Goal: Information Seeking & Learning: Learn about a topic

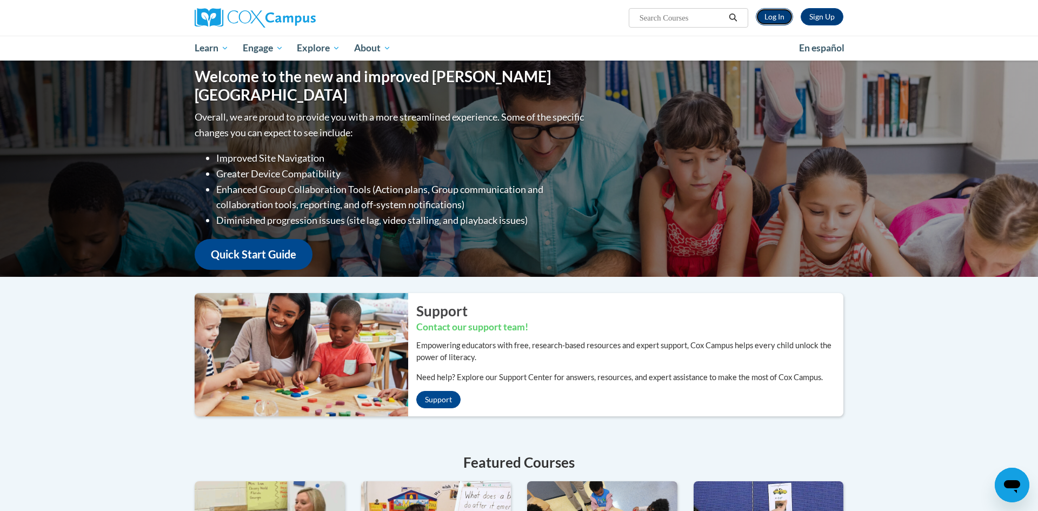
click at [779, 15] on link "Log In" at bounding box center [774, 16] width 37 height 17
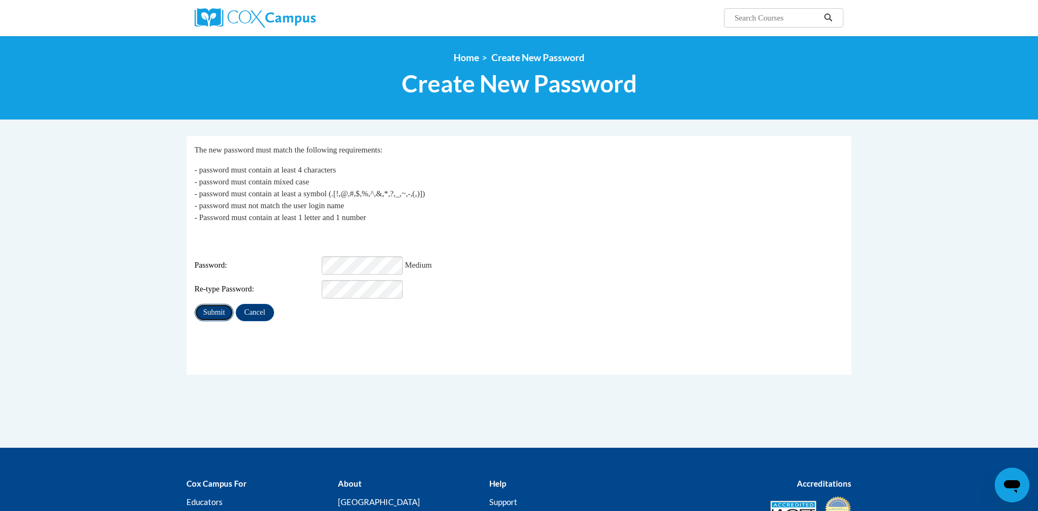
click at [210, 305] on input "Submit" at bounding box center [214, 312] width 39 height 17
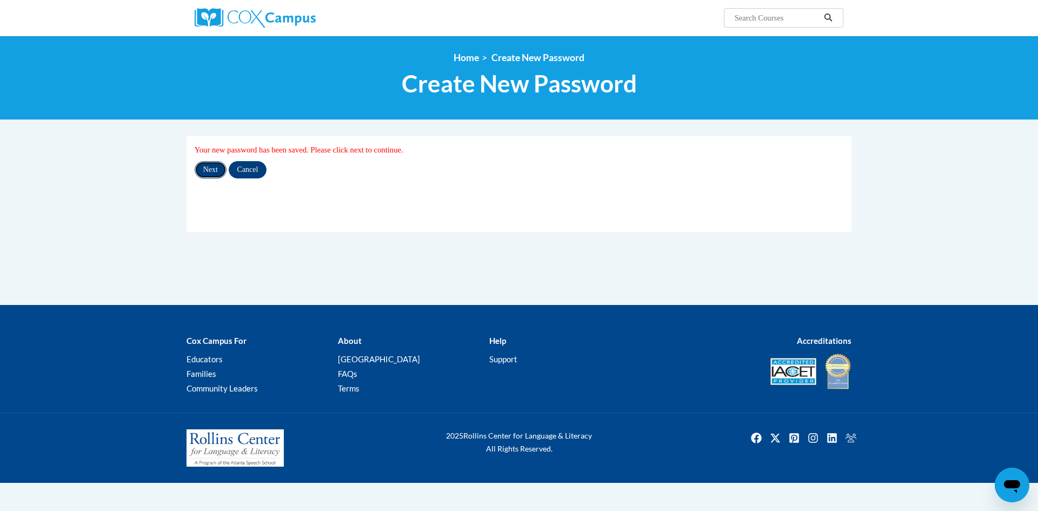
click at [212, 171] on input "Next" at bounding box center [211, 169] width 32 height 17
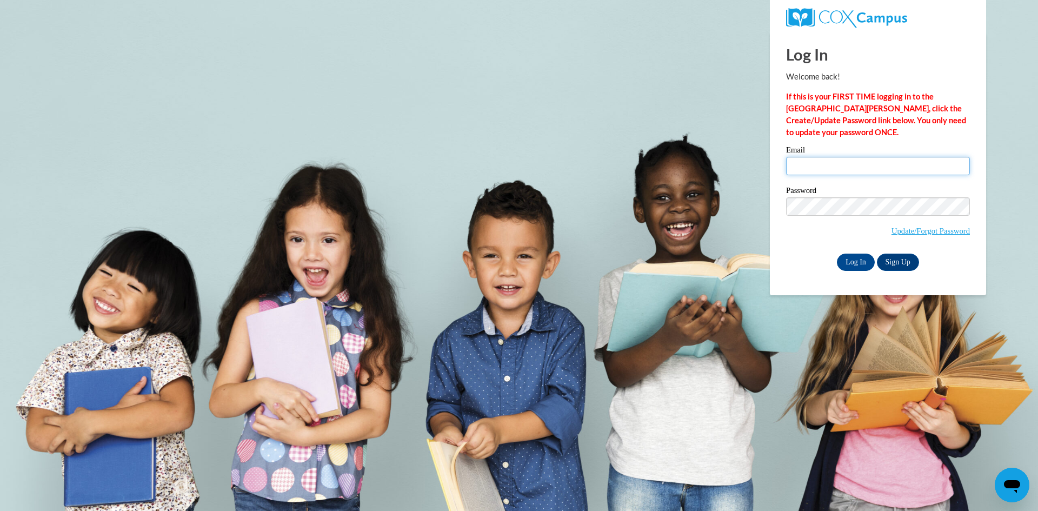
click at [791, 162] on input "Email" at bounding box center [878, 166] width 184 height 18
type input "Ckagwdzp@gmail.com"
click at [857, 262] on input "Log In" at bounding box center [856, 262] width 38 height 17
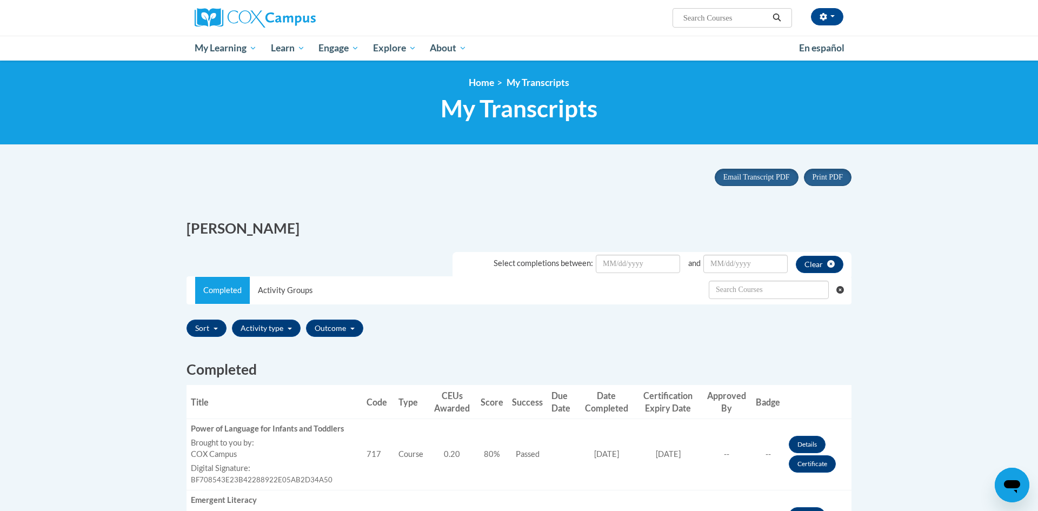
drag, startPoint x: 773, startPoint y: 496, endPoint x: 1037, endPoint y: 205, distance: 393.2
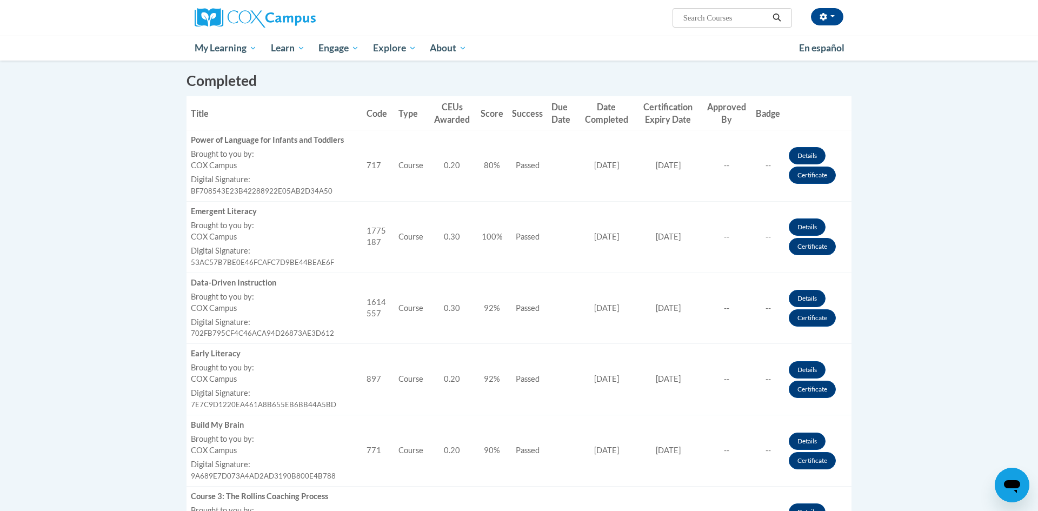
scroll to position [290, 0]
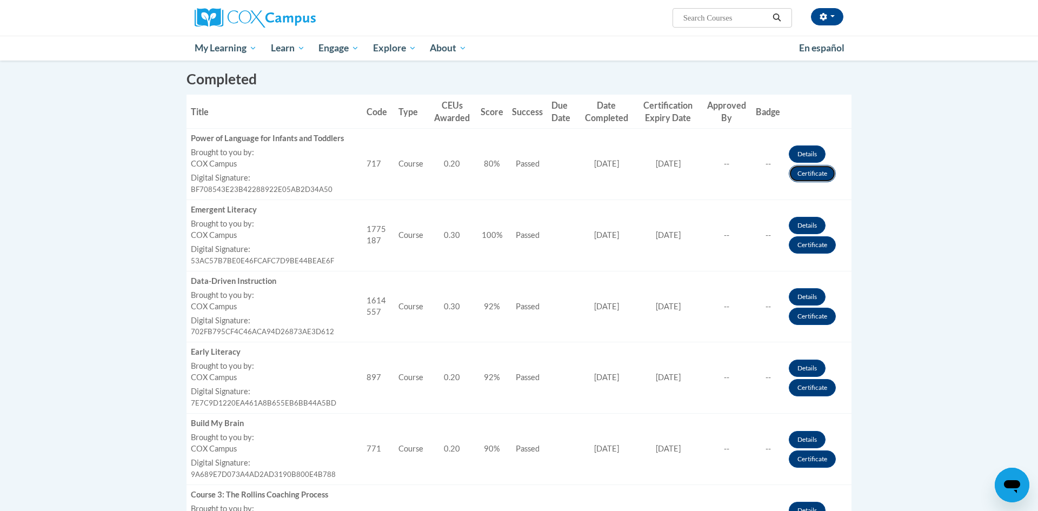
click at [813, 176] on link "Certificate" at bounding box center [812, 173] width 47 height 17
click at [816, 175] on link "Certificate" at bounding box center [812, 173] width 47 height 17
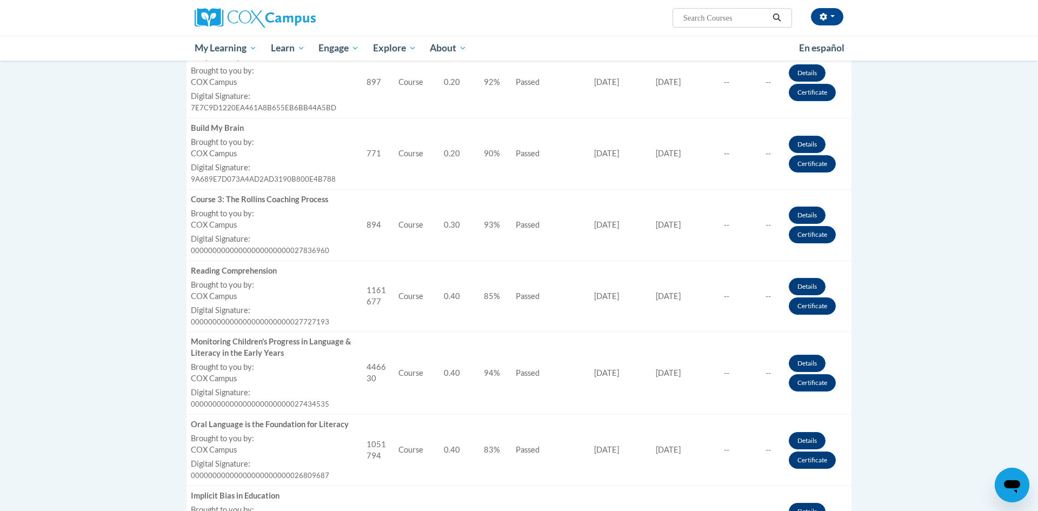
scroll to position [580, 0]
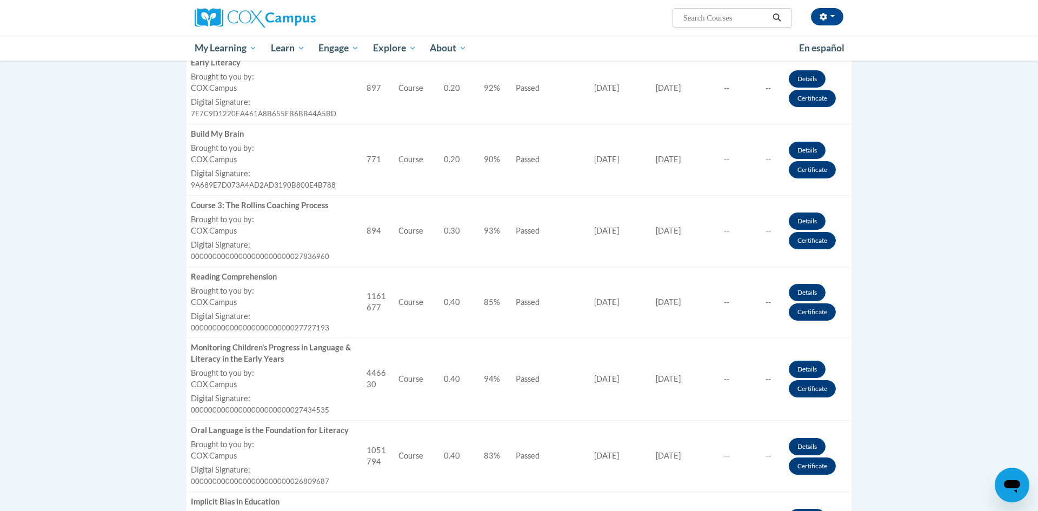
drag, startPoint x: 1031, startPoint y: 340, endPoint x: 1037, endPoint y: 359, distance: 19.8
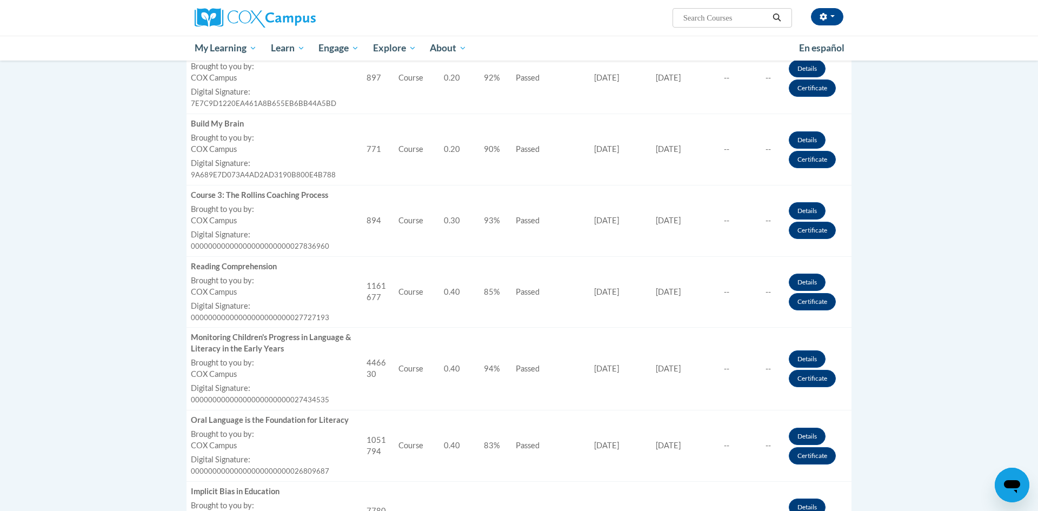
scroll to position [591, 0]
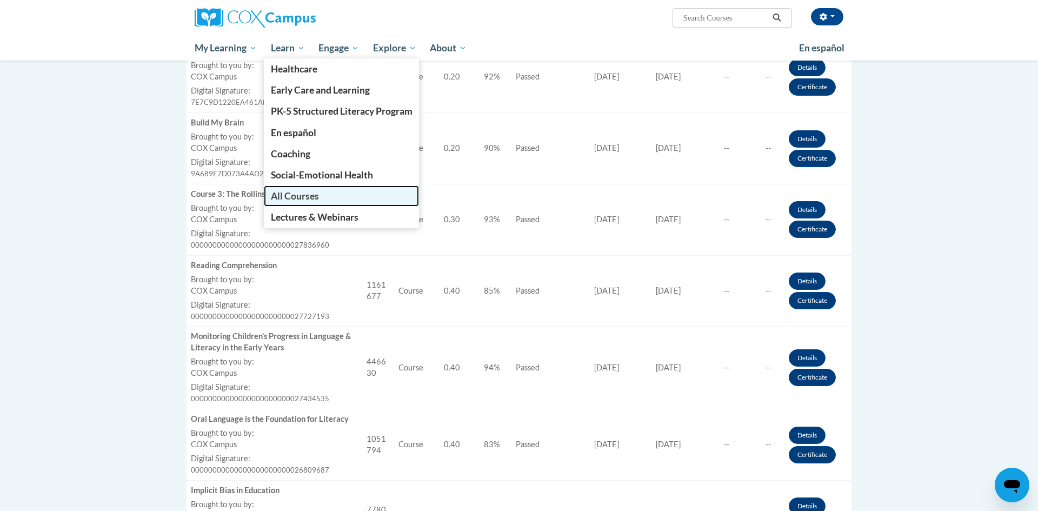
click at [284, 197] on span "All Courses" at bounding box center [295, 195] width 48 height 11
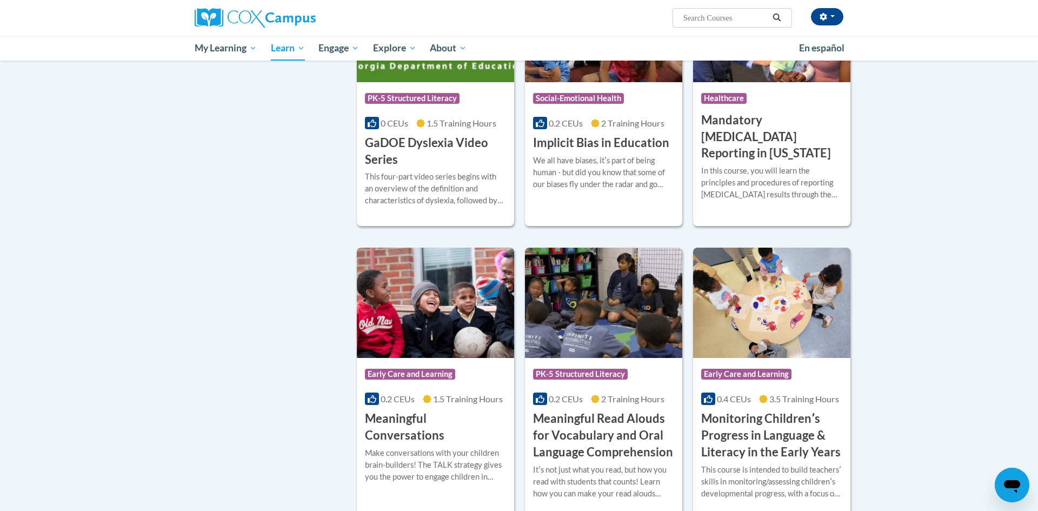
scroll to position [1415, 0]
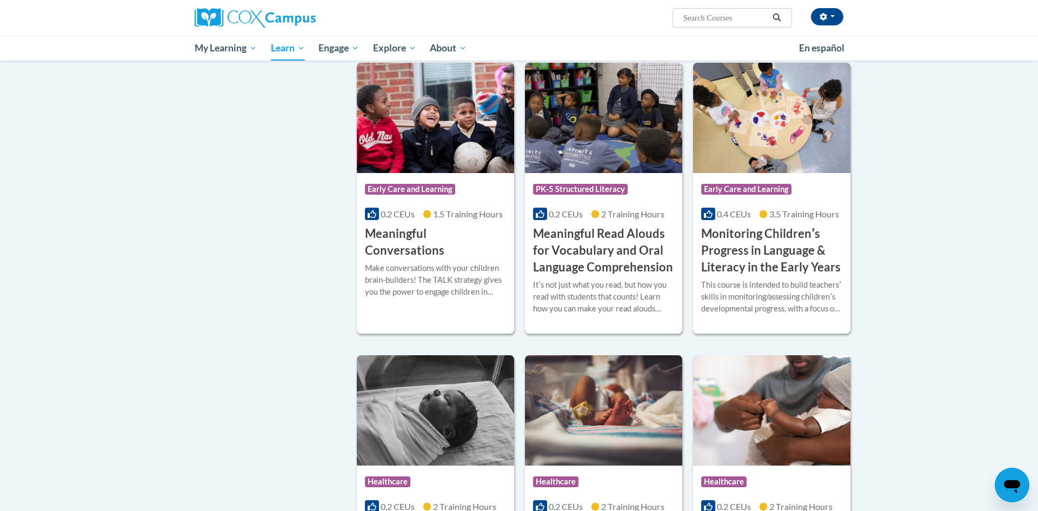
drag, startPoint x: 1038, startPoint y: 270, endPoint x: 998, endPoint y: 336, distance: 76.9
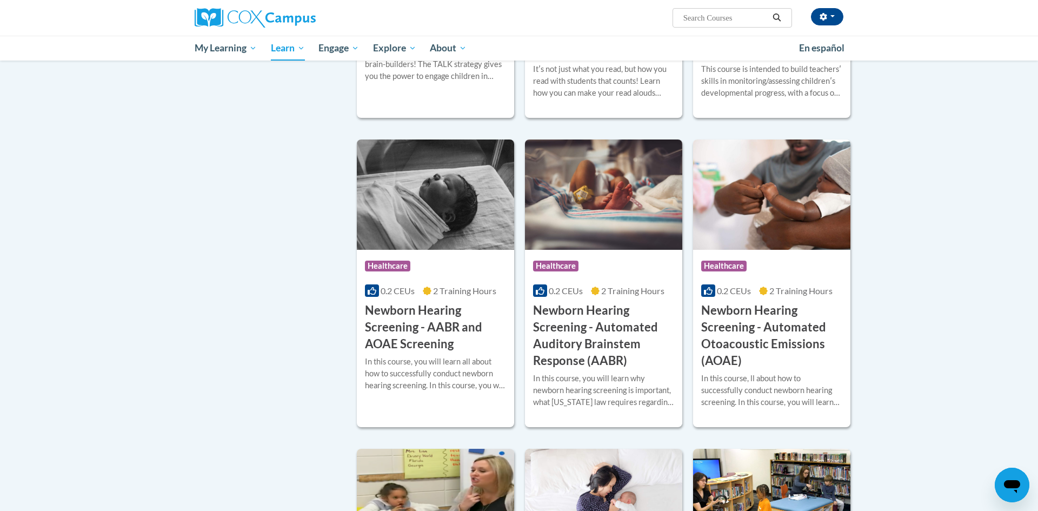
scroll to position [1821, 0]
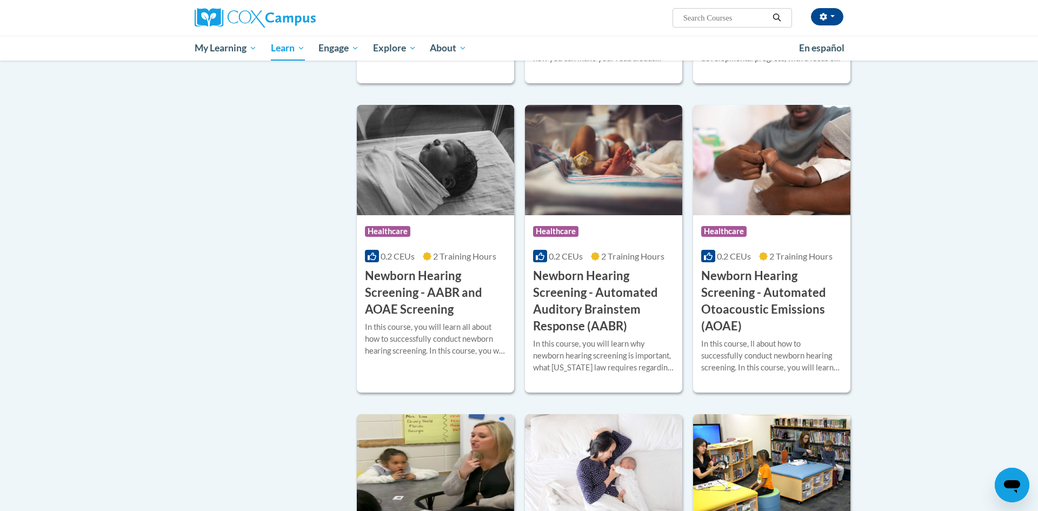
drag, startPoint x: 1029, startPoint y: 362, endPoint x: 1026, endPoint y: 368, distance: 6.8
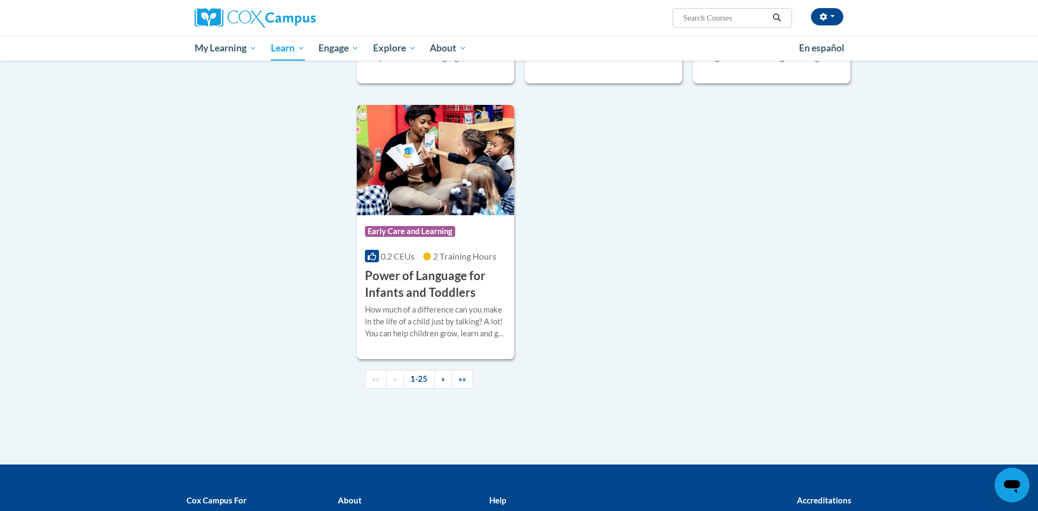
scroll to position [2394, 0]
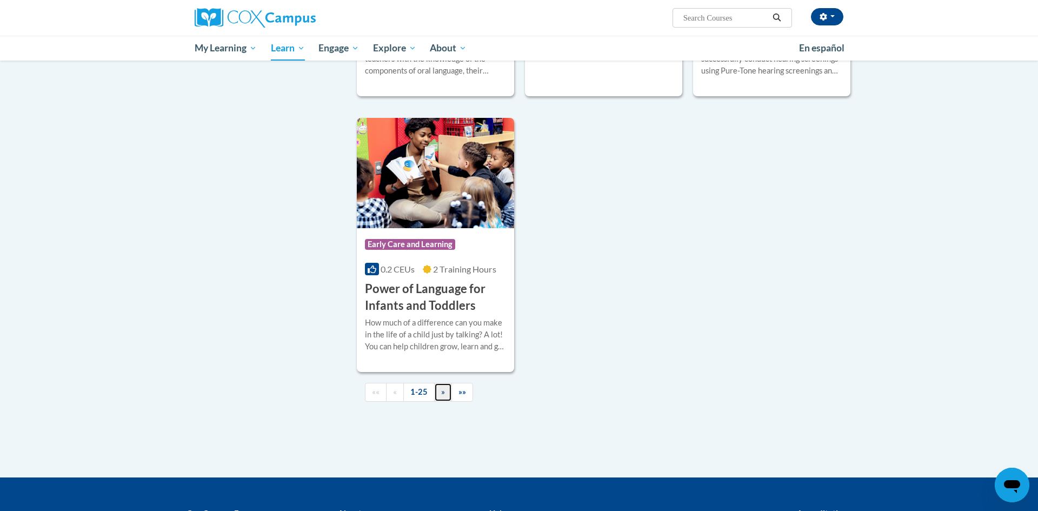
click at [445, 402] on link "»" at bounding box center [443, 392] width 18 height 19
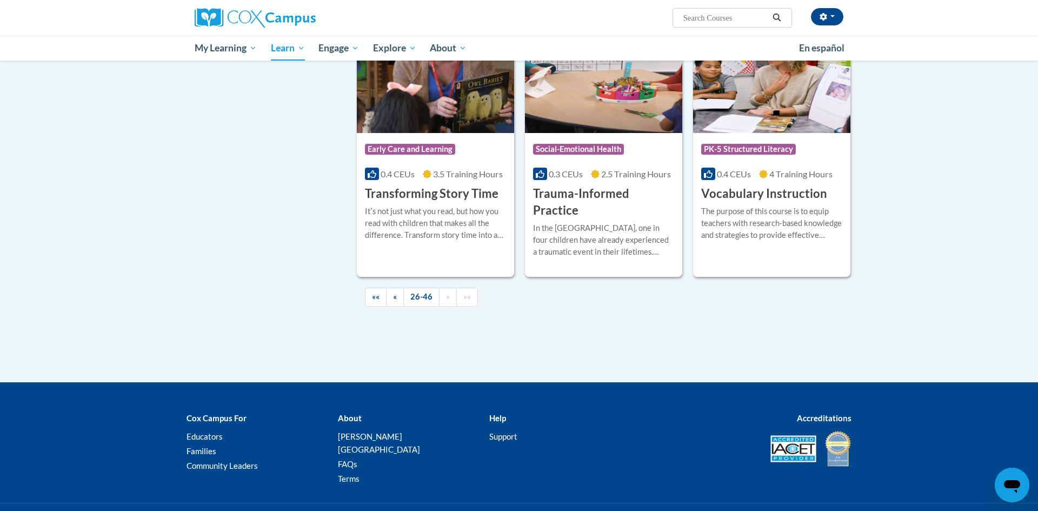
click at [707, 26] on span "Search Search..." at bounding box center [733, 17] width 120 height 19
click at [706, 20] on input "Search..." at bounding box center [726, 17] width 87 height 13
type input "sharing ideas through learning"
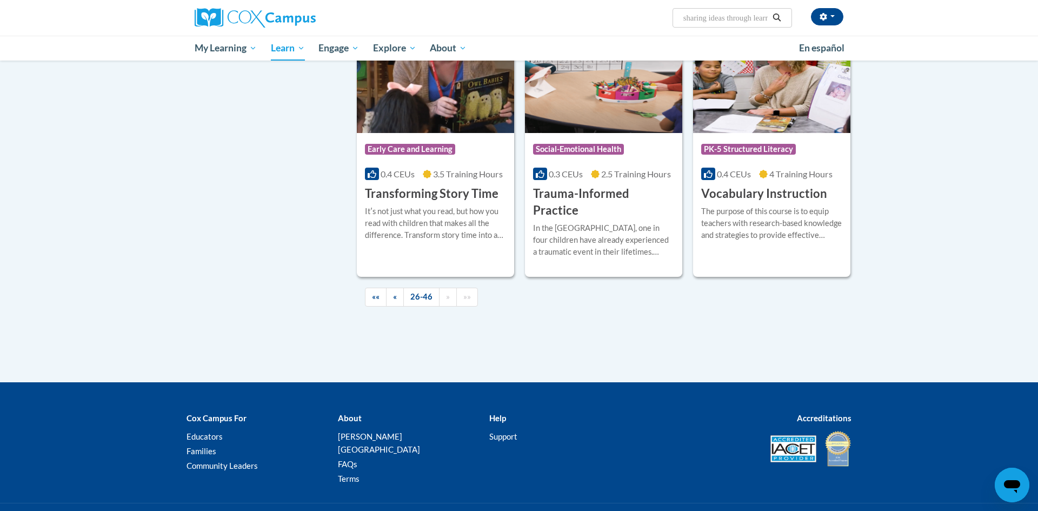
click at [780, 17] on icon "Search" at bounding box center [777, 18] width 10 height 8
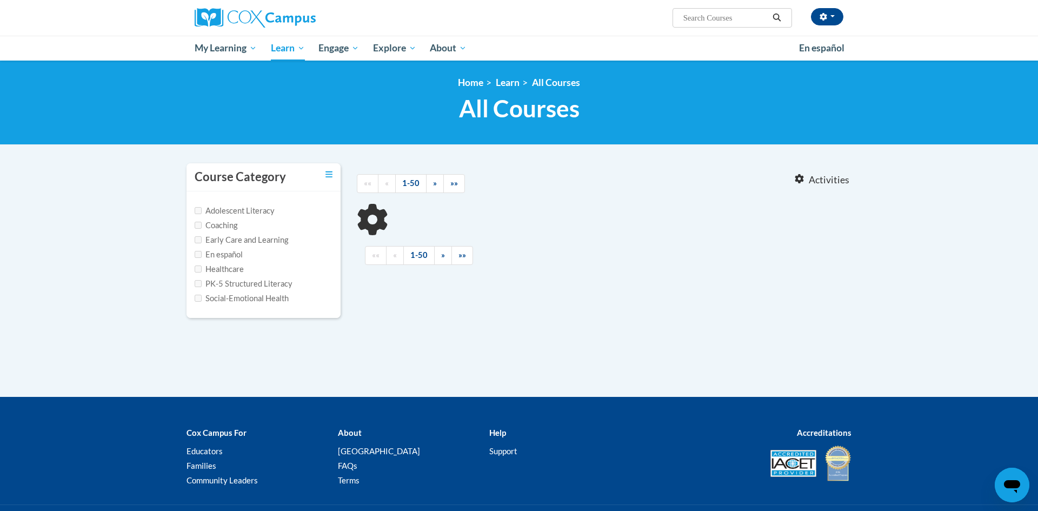
type input "sharing ideas through learning"
click at [247, 212] on label "Adolescent Literacy" at bounding box center [235, 211] width 80 height 12
click at [202, 212] on input "Adolescent Literacy" at bounding box center [198, 210] width 7 height 7
checkbox input "true"
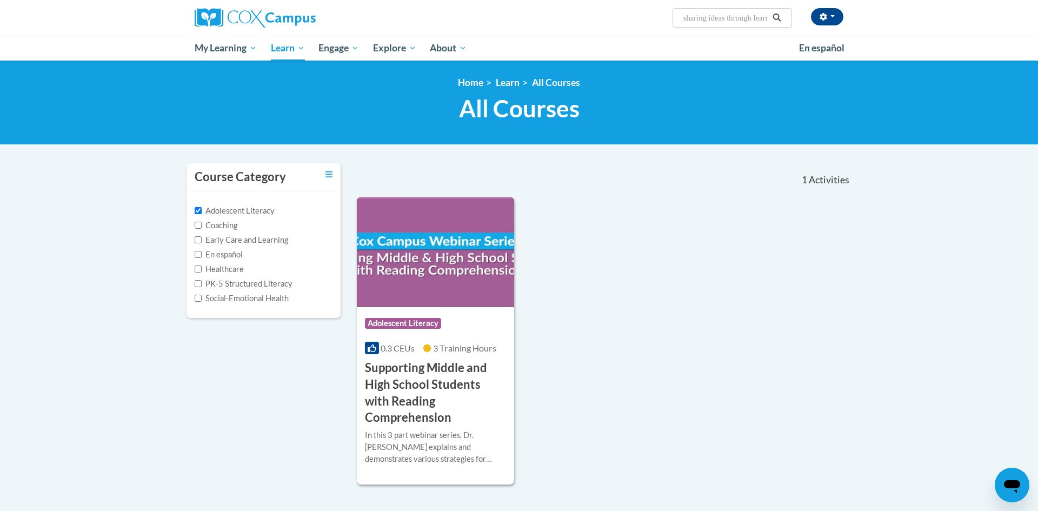
click at [230, 224] on label "Coaching" at bounding box center [216, 226] width 43 height 12
click at [202, 224] on input "Coaching" at bounding box center [198, 225] width 7 height 7
checkbox input "true"
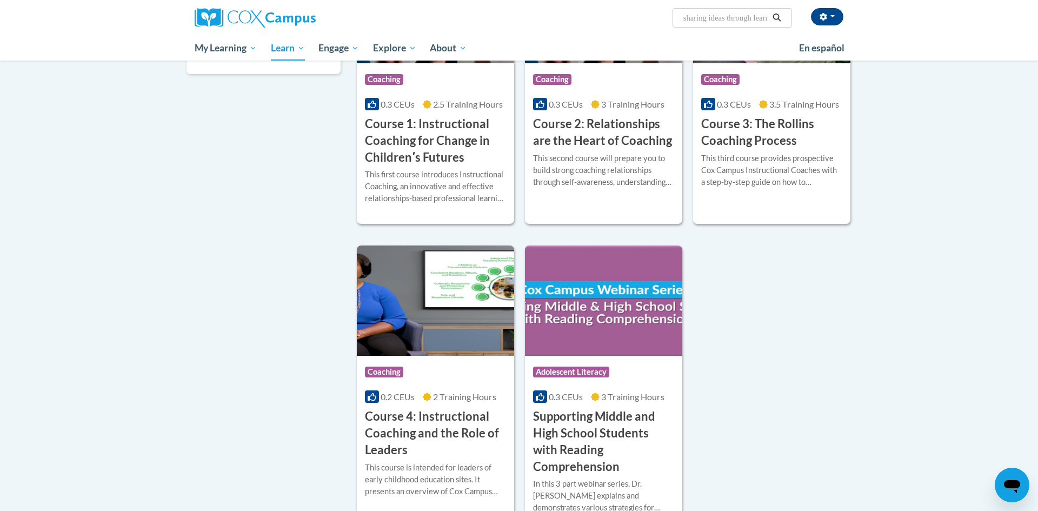
scroll to position [247, 0]
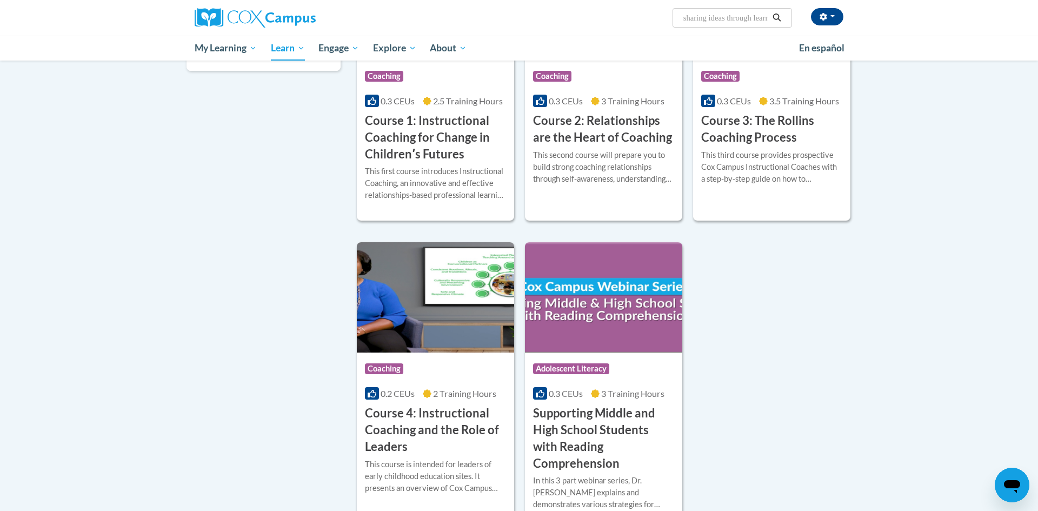
drag, startPoint x: 1009, startPoint y: 281, endPoint x: 959, endPoint y: 273, distance: 50.3
click at [1004, 291] on body "Zeder Pough (America/Chicago UTC-05:00) My Profile Inbox My Transcripts Log Out…" at bounding box center [519, 263] width 1038 height 1021
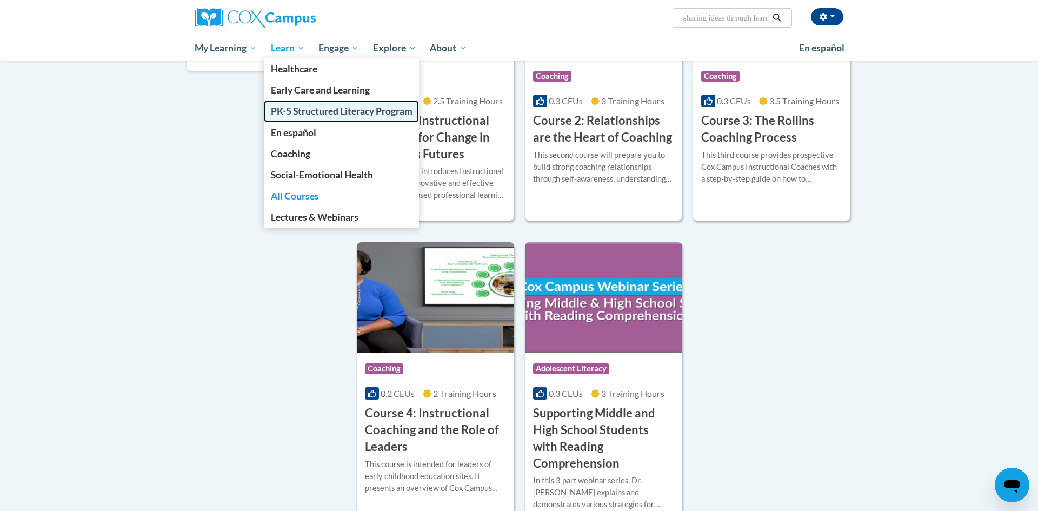
click at [291, 113] on span "PK-5 Structured Literacy Program" at bounding box center [342, 110] width 142 height 11
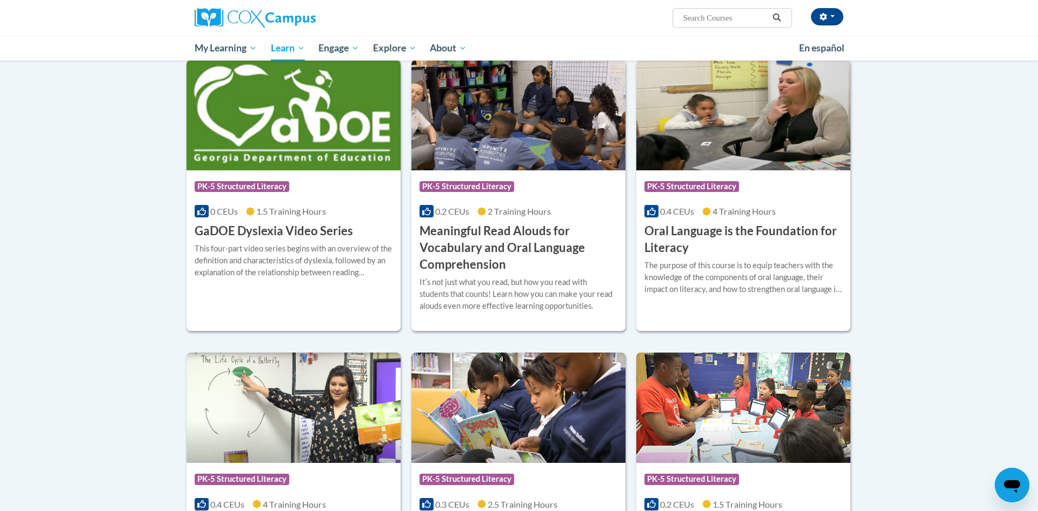
scroll to position [586, 0]
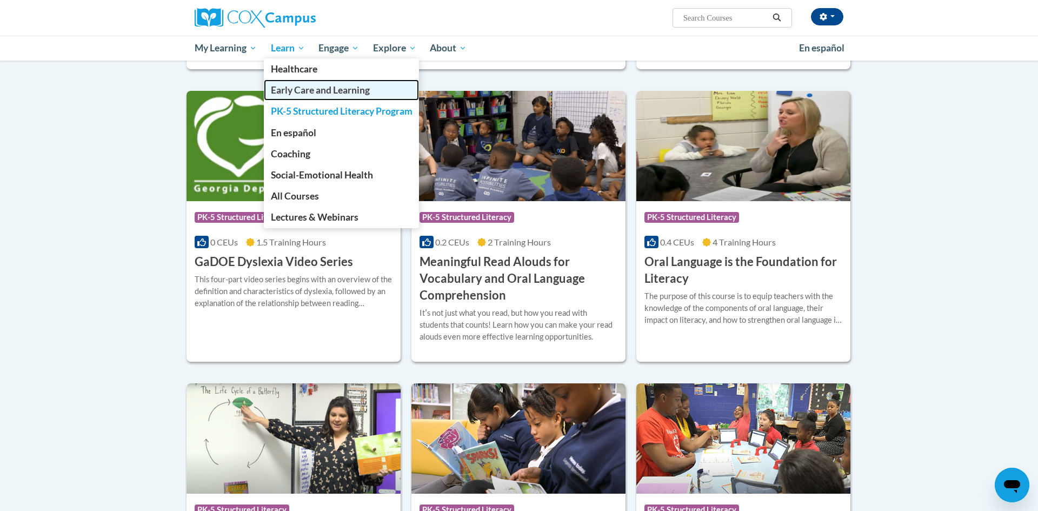
click at [302, 91] on span "Early Care and Learning" at bounding box center [320, 89] width 99 height 11
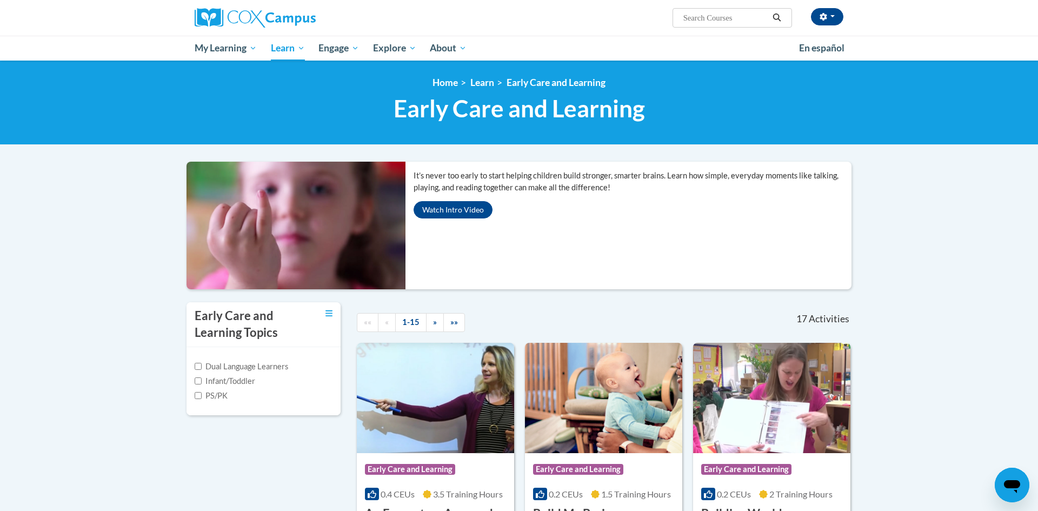
click at [1038, 63] on div "<en>My Learning</en><fr>New fr_My Learning</fr><it>New it_My Learning</it><de>N…" at bounding box center [519, 103] width 1038 height 84
drag, startPoint x: 1038, startPoint y: 143, endPoint x: 1031, endPoint y: 150, distance: 9.6
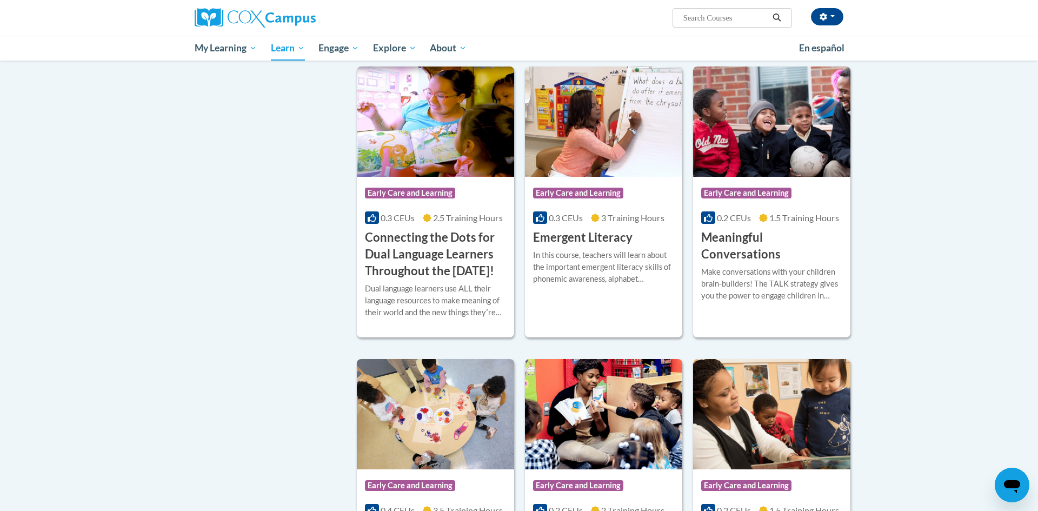
scroll to position [586, 0]
click at [1028, 301] on body "Zeder Pough (America/Chicago UTC-05:00) My Profile Inbox My Transcripts Log Out…" at bounding box center [519, 440] width 1038 height 2052
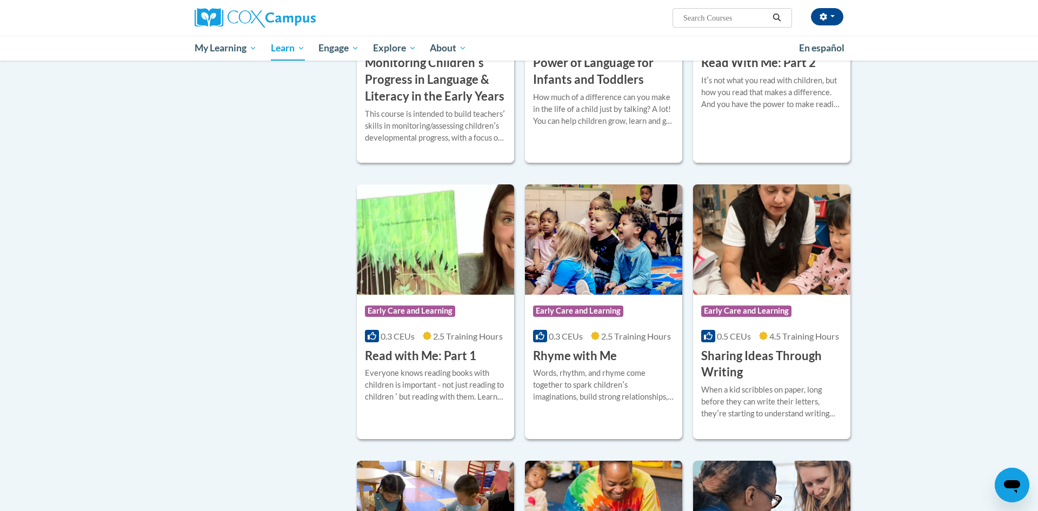
scroll to position [1052, 0]
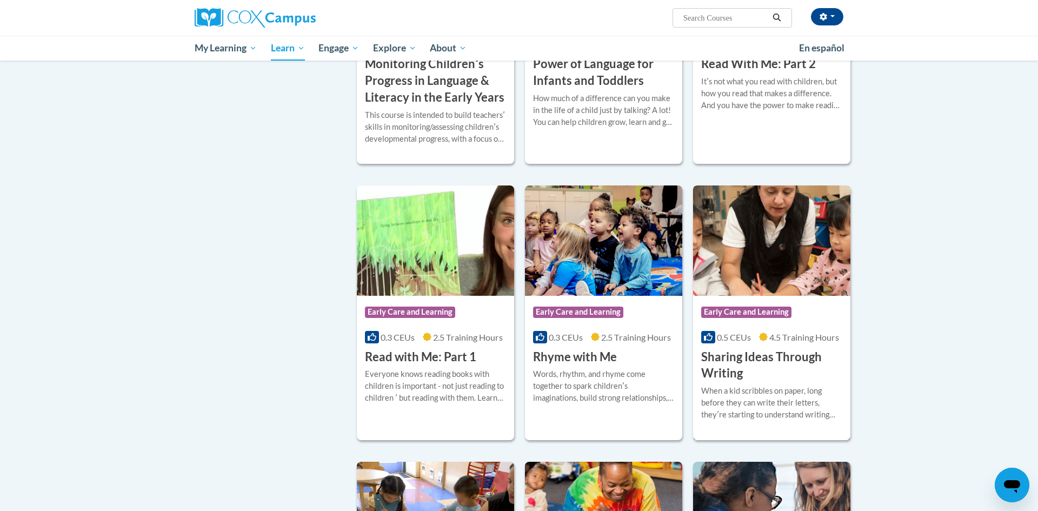
click at [752, 343] on div "0.5 CEUs 4.5 Training Hours" at bounding box center [771, 338] width 141 height 12
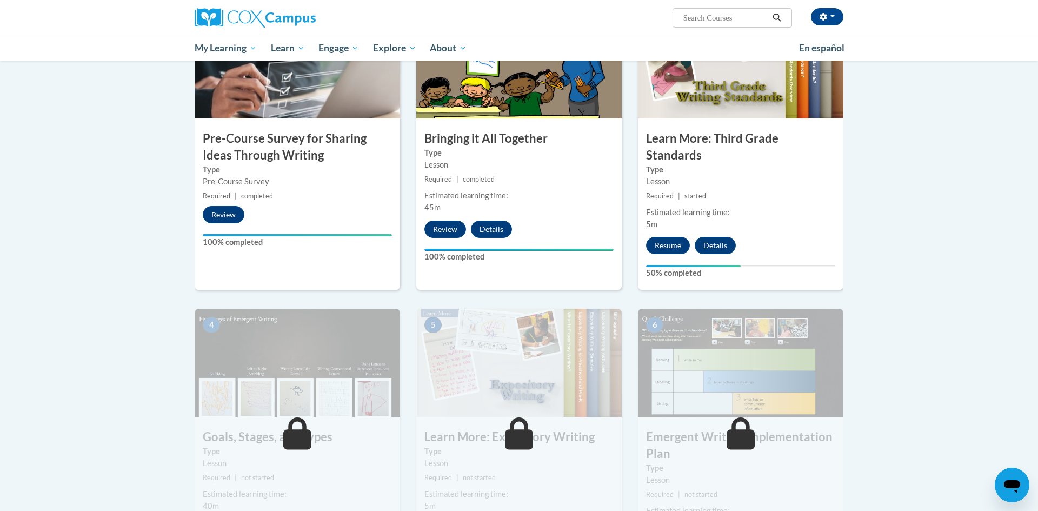
scroll to position [268, 0]
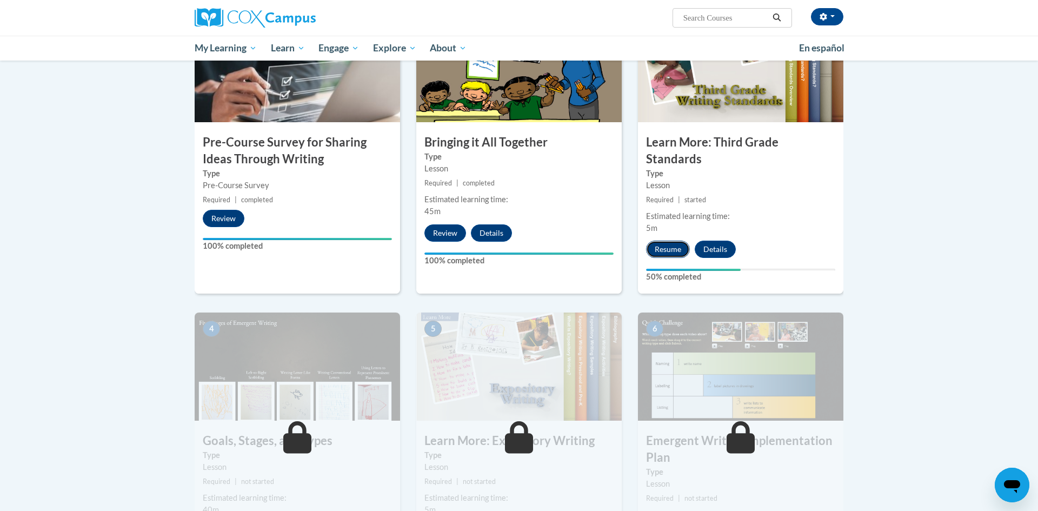
click at [675, 241] on button "Resume" at bounding box center [668, 249] width 44 height 17
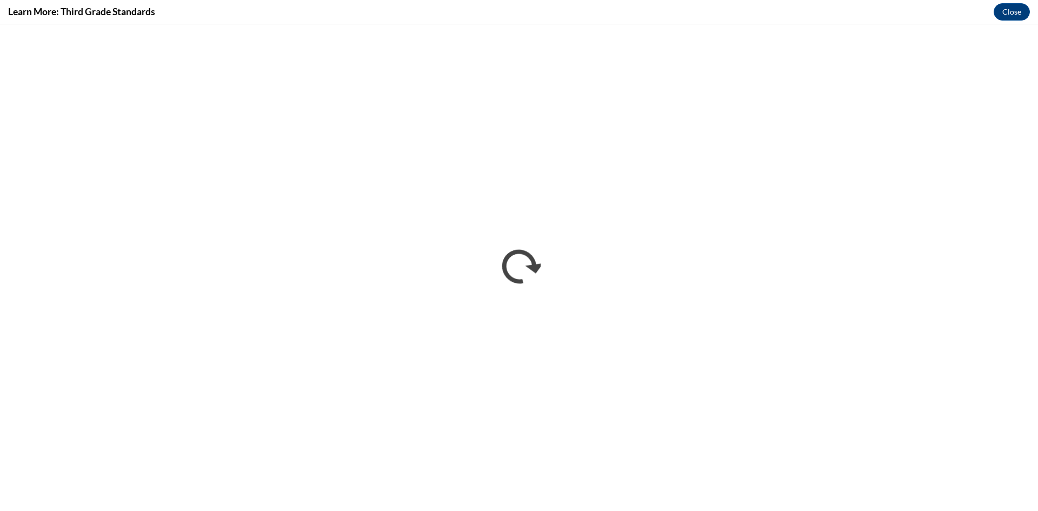
scroll to position [0, 0]
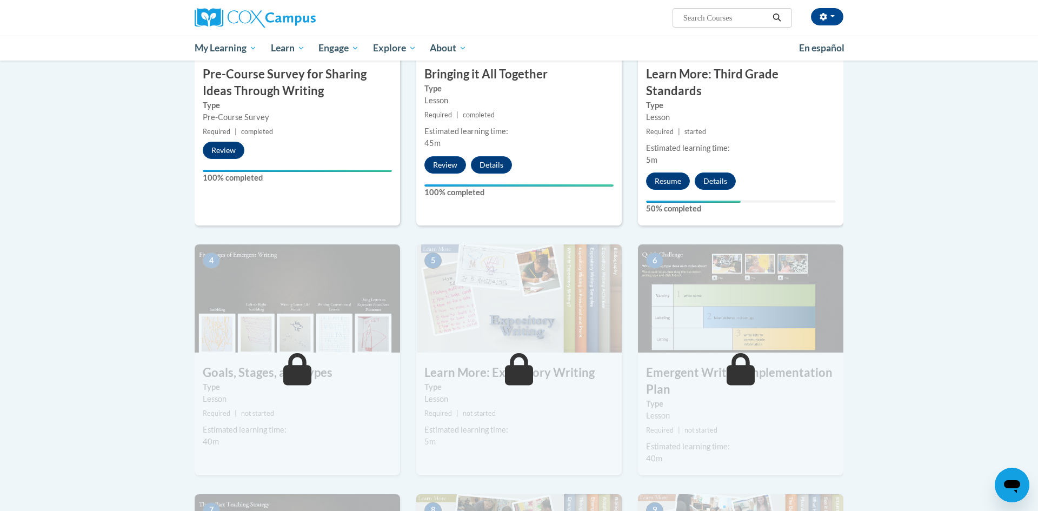
scroll to position [321, 0]
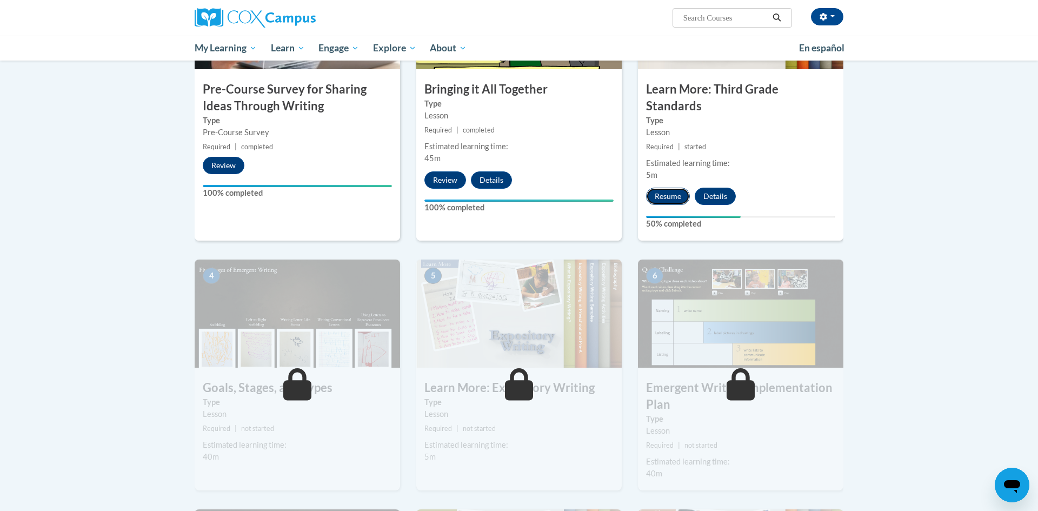
click at [673, 188] on button "Resume" at bounding box center [668, 196] width 44 height 17
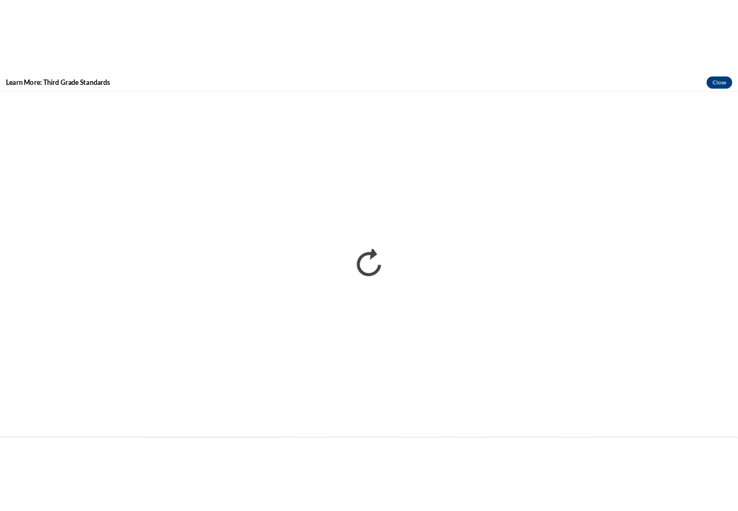
scroll to position [0, 0]
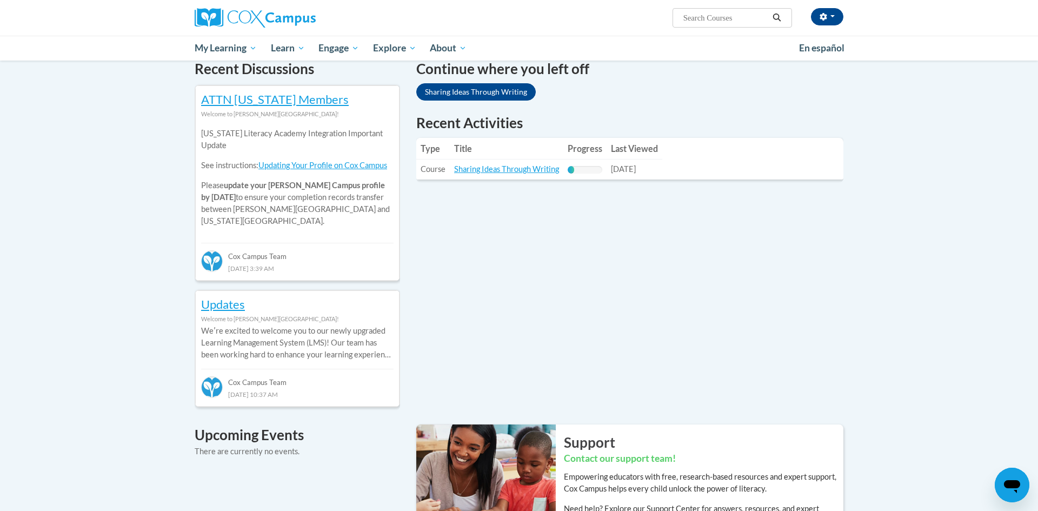
scroll to position [336, 0]
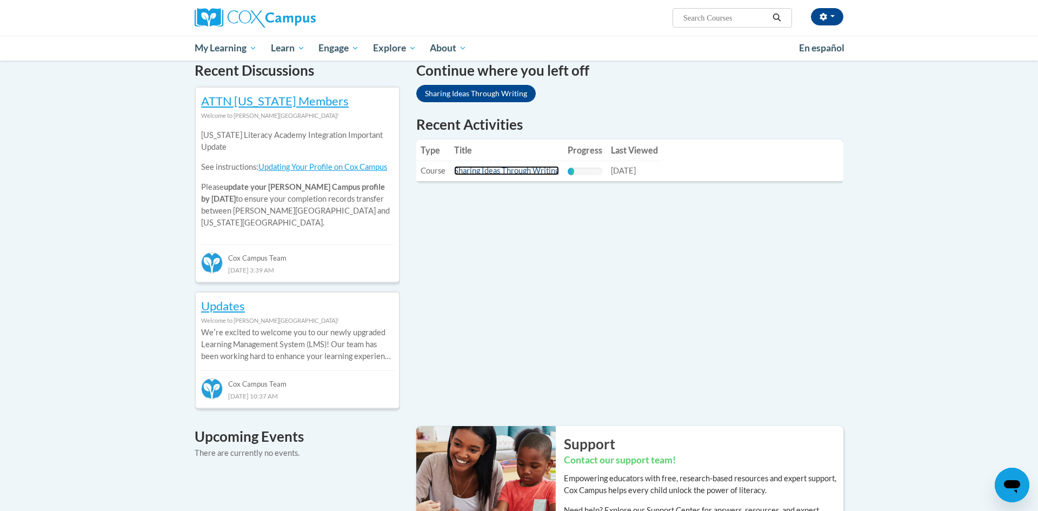
click at [526, 168] on link "Sharing Ideas Through Writing" at bounding box center [506, 170] width 105 height 9
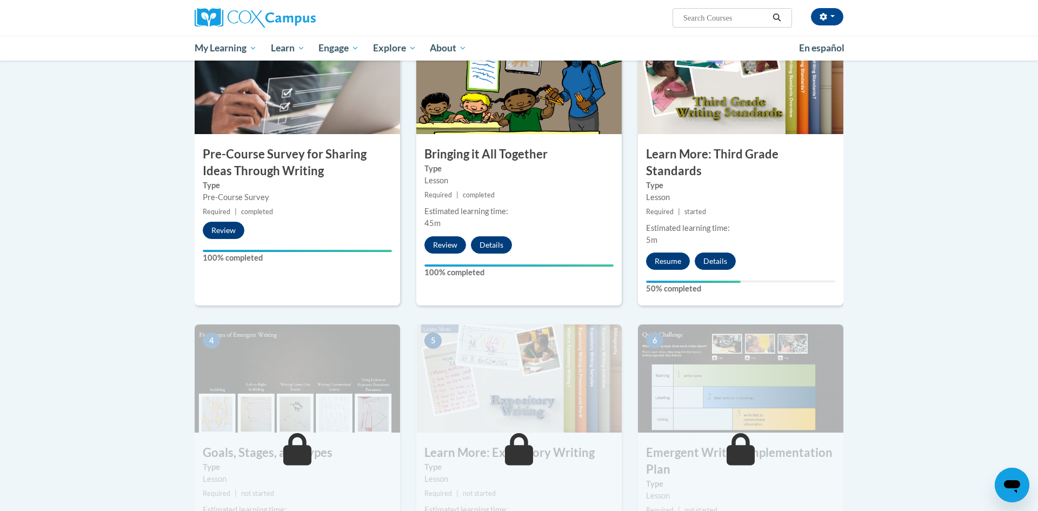
scroll to position [259, 0]
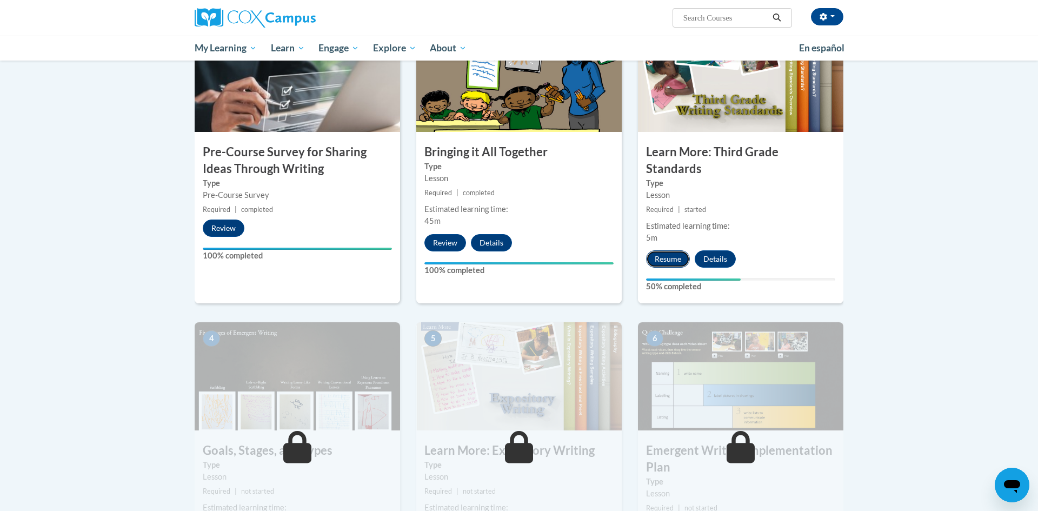
click at [668, 250] on button "Resume" at bounding box center [668, 258] width 44 height 17
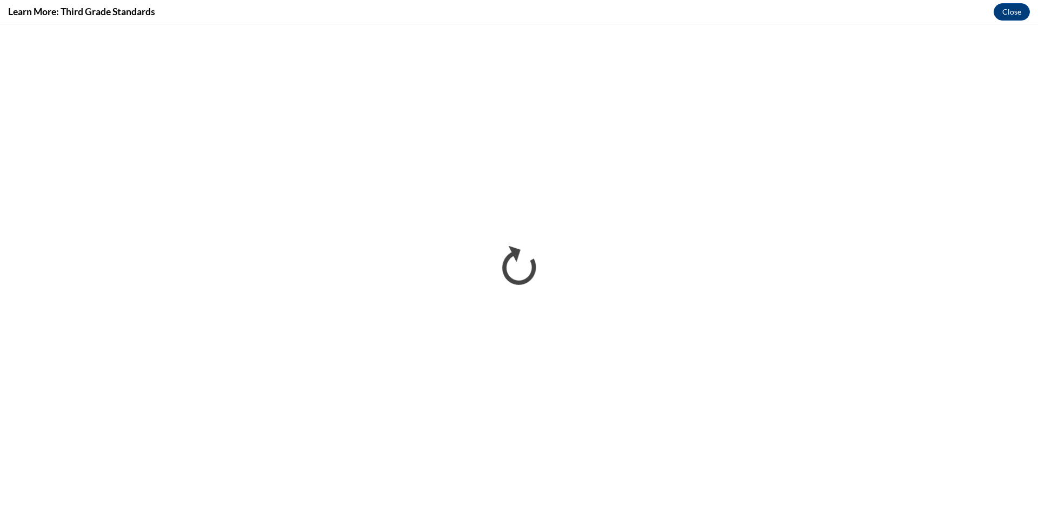
scroll to position [0, 0]
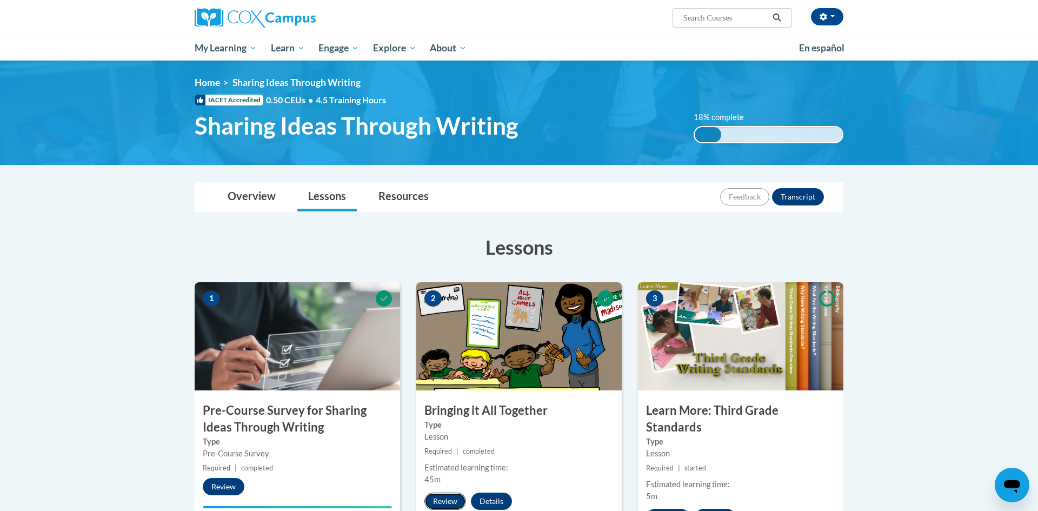
click at [456, 506] on button "Review" at bounding box center [446, 501] width 42 height 17
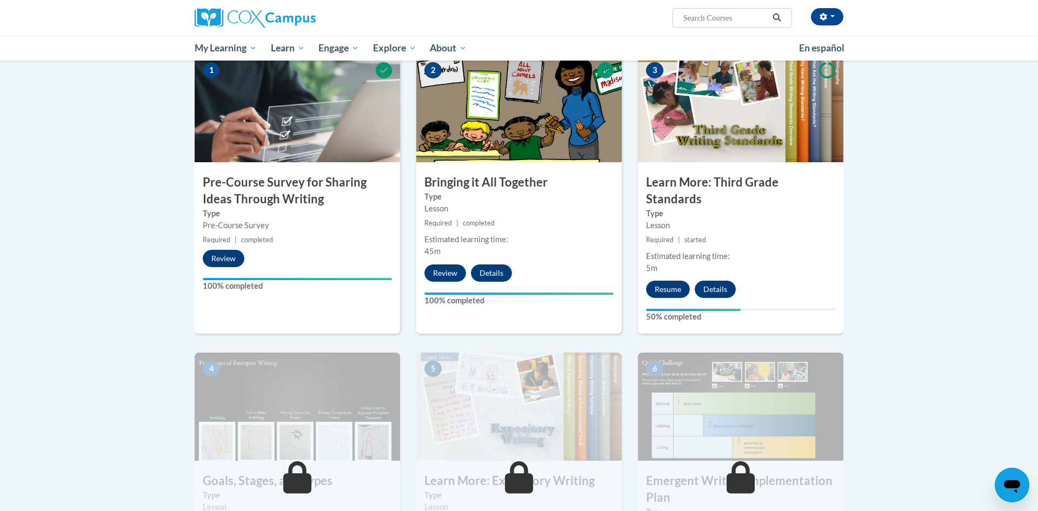
scroll to position [267, 0]
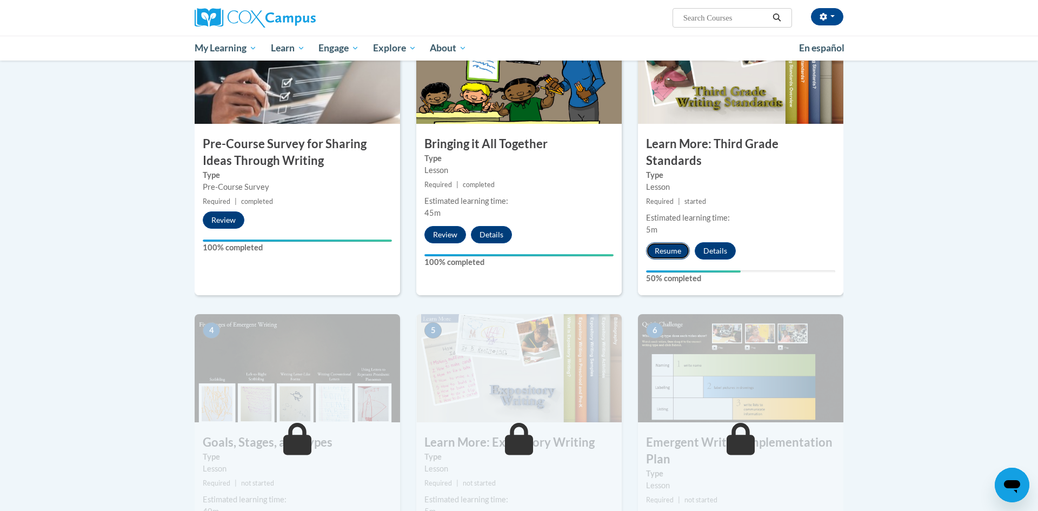
click at [671, 242] on button "Resume" at bounding box center [668, 250] width 44 height 17
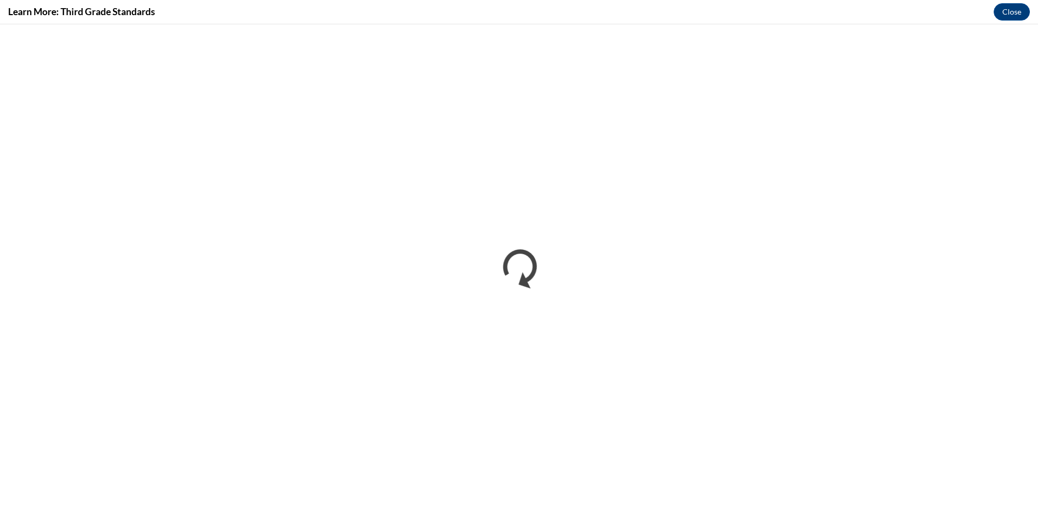
scroll to position [0, 0]
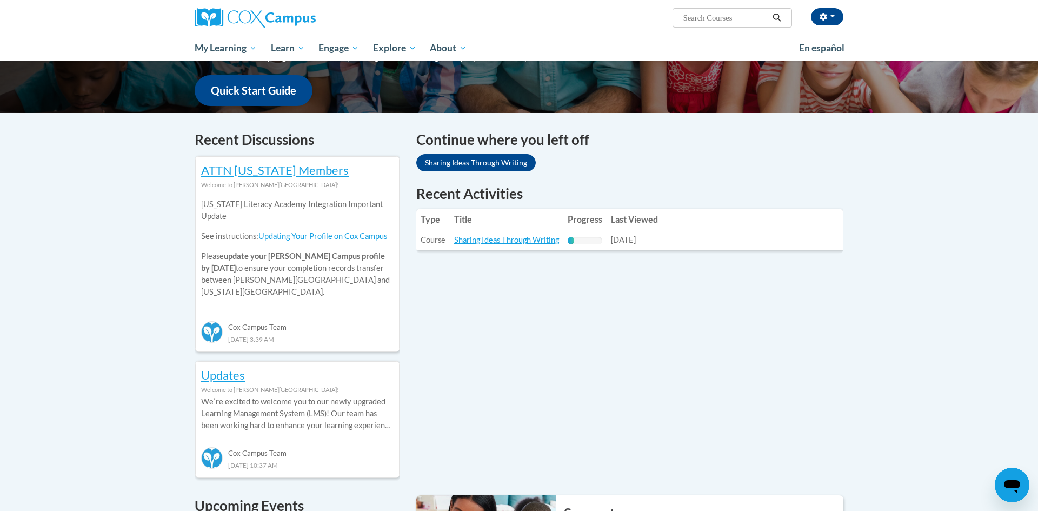
scroll to position [279, 0]
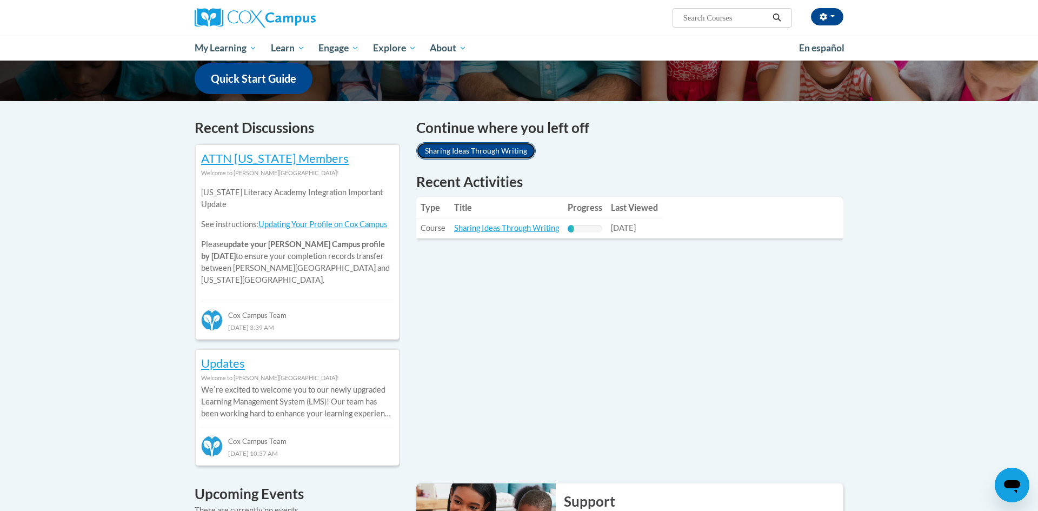
click at [476, 147] on link "Sharing Ideas Through Writing" at bounding box center [476, 150] width 120 height 17
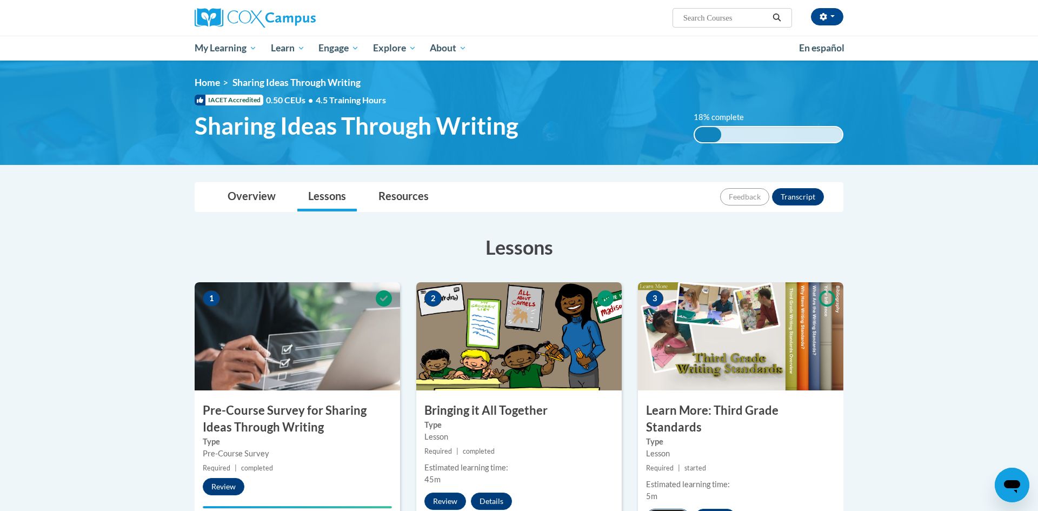
click at [671, 509] on button "Resume" at bounding box center [668, 517] width 44 height 17
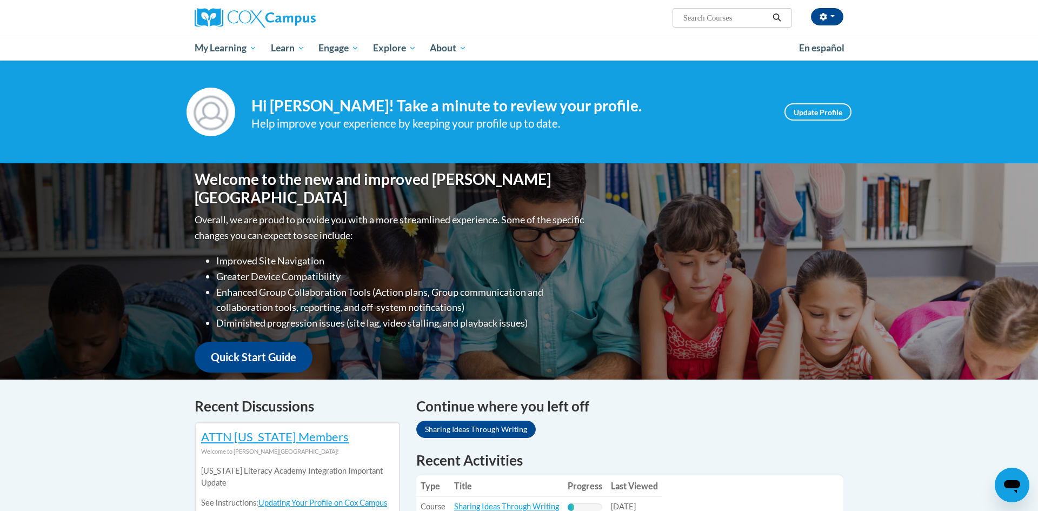
click at [511, 408] on h4 "Continue where you left off" at bounding box center [629, 406] width 427 height 21
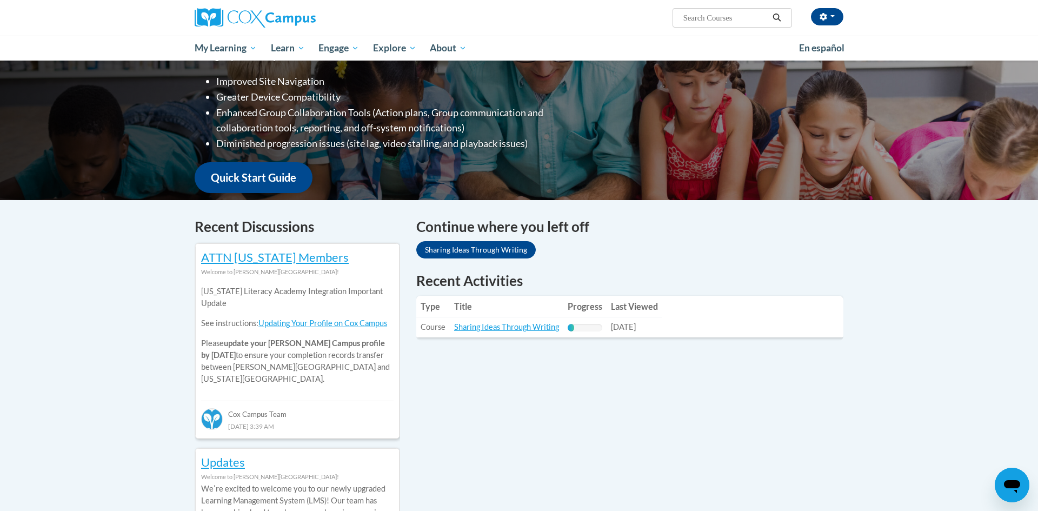
scroll to position [177, 0]
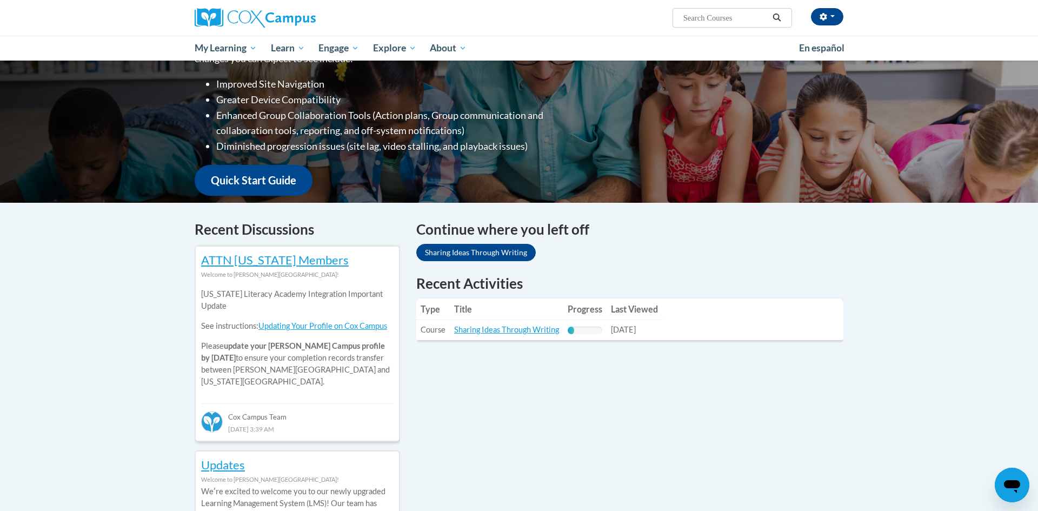
click at [780, 273] on div "Your profile Hi Zeder Pough! Take a minute to review your profile. Help improve…" at bounding box center [519, 479] width 1038 height 1190
click at [519, 330] on link "Sharing Ideas Through Writing" at bounding box center [506, 329] width 105 height 9
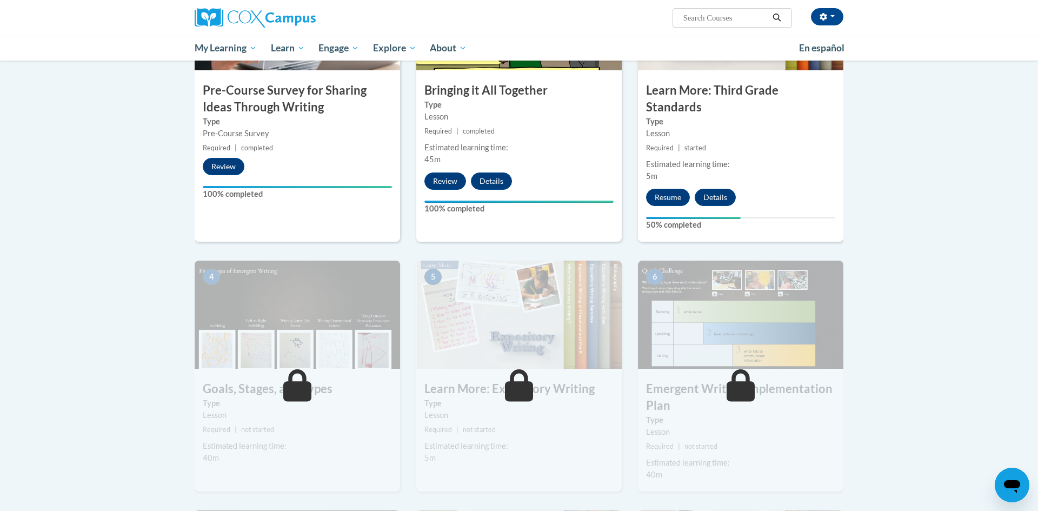
scroll to position [316, 0]
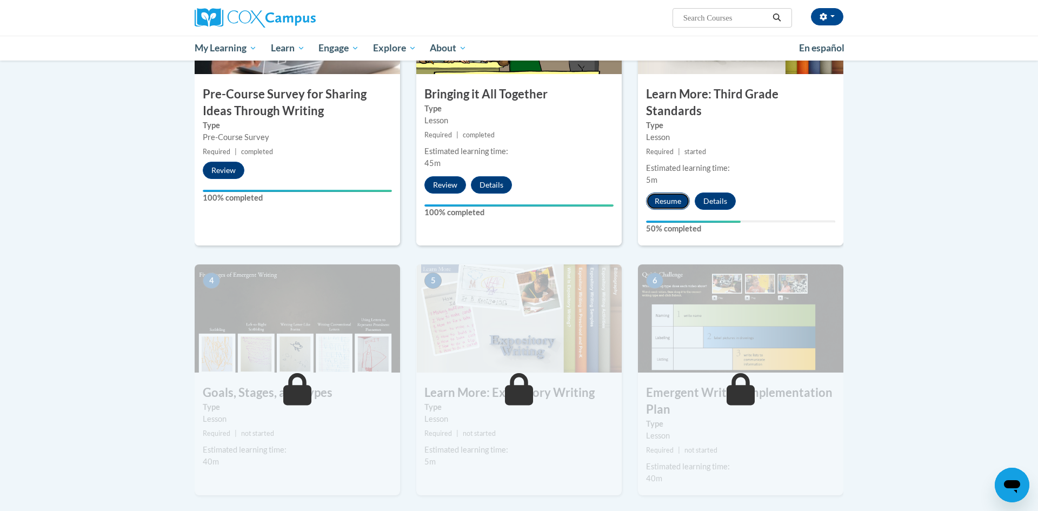
click at [671, 193] on button "Resume" at bounding box center [668, 201] width 44 height 17
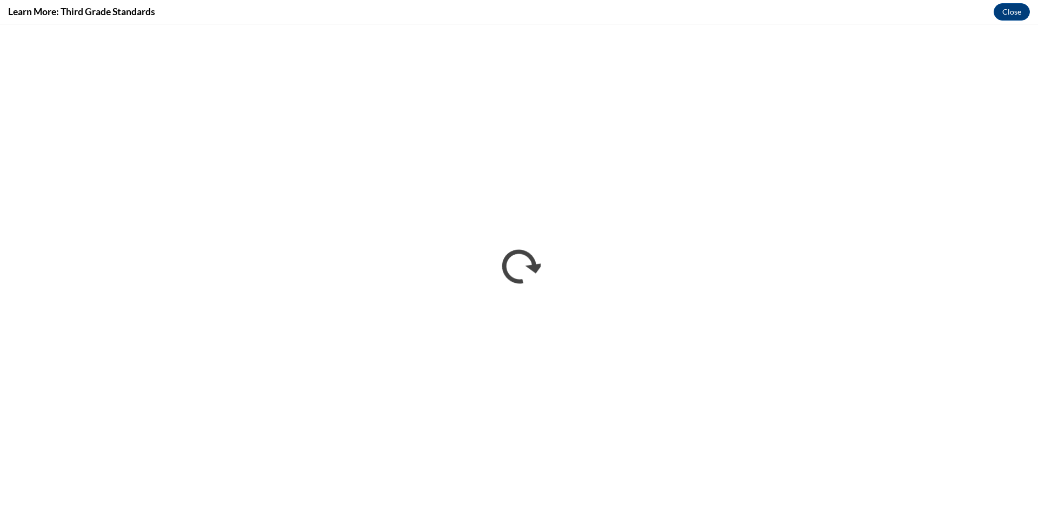
scroll to position [0, 0]
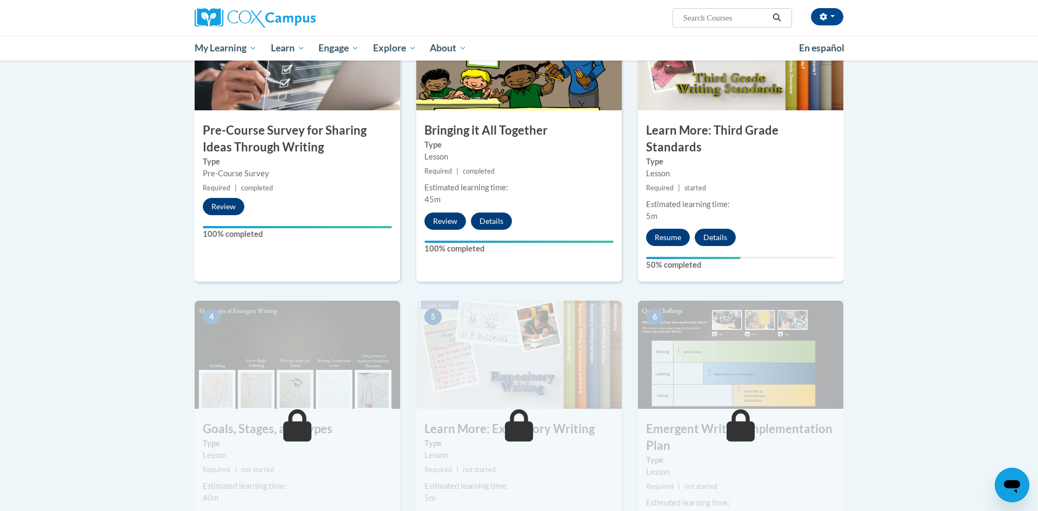
scroll to position [292, 0]
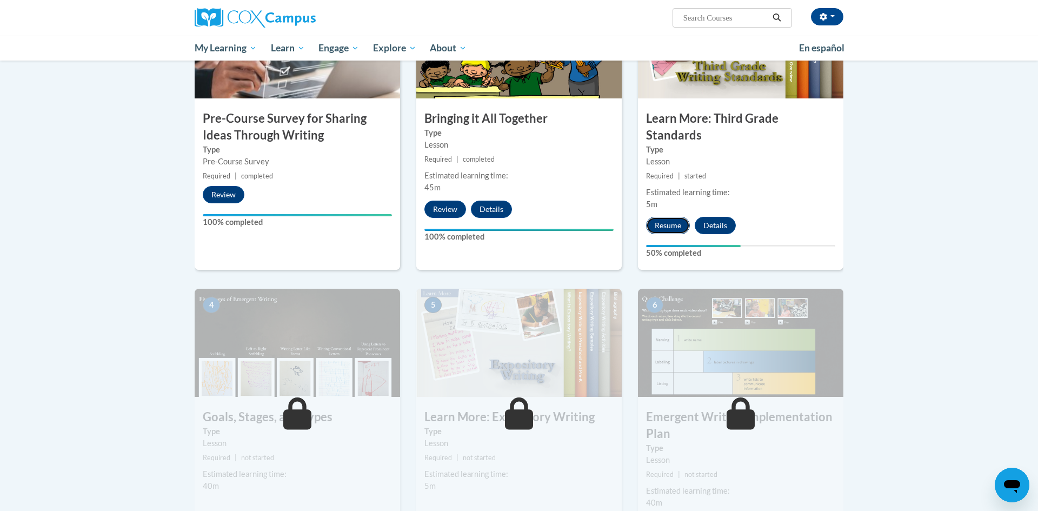
click at [665, 217] on button "Resume" at bounding box center [668, 225] width 44 height 17
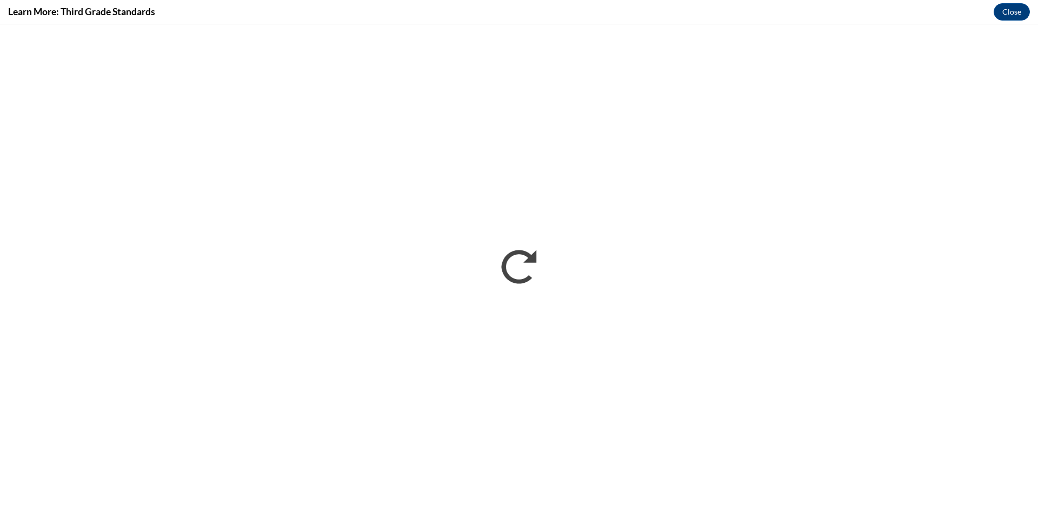
scroll to position [0, 0]
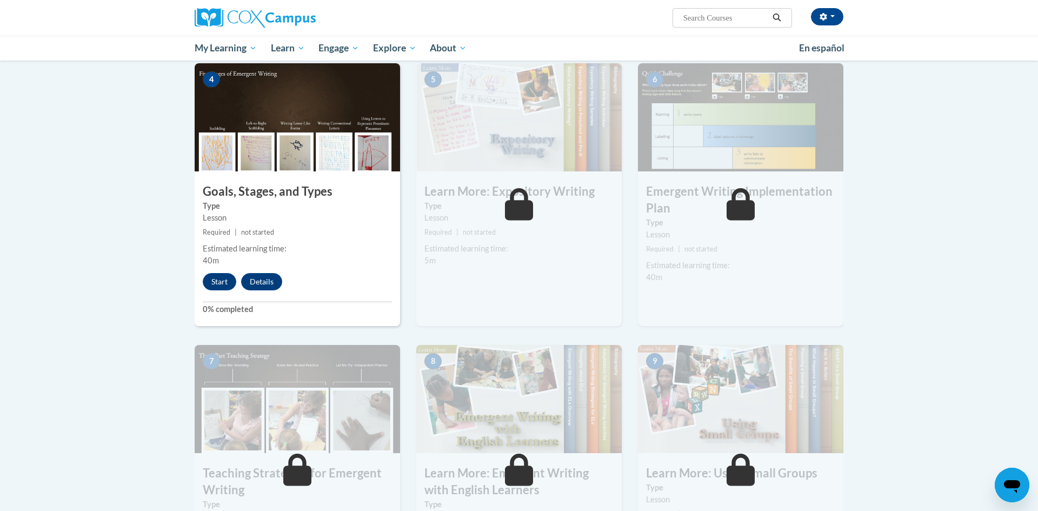
scroll to position [509, 0]
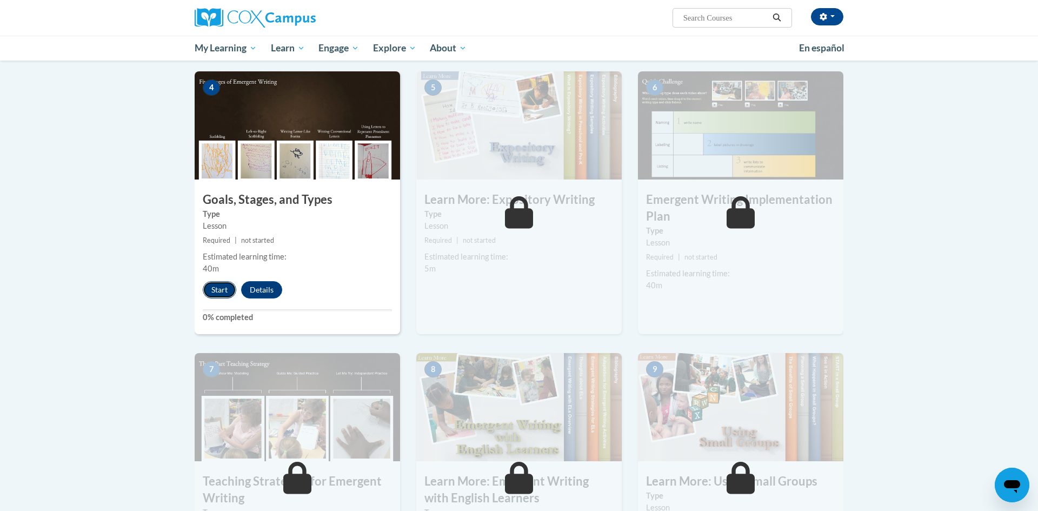
click at [227, 281] on button "Start" at bounding box center [220, 289] width 34 height 17
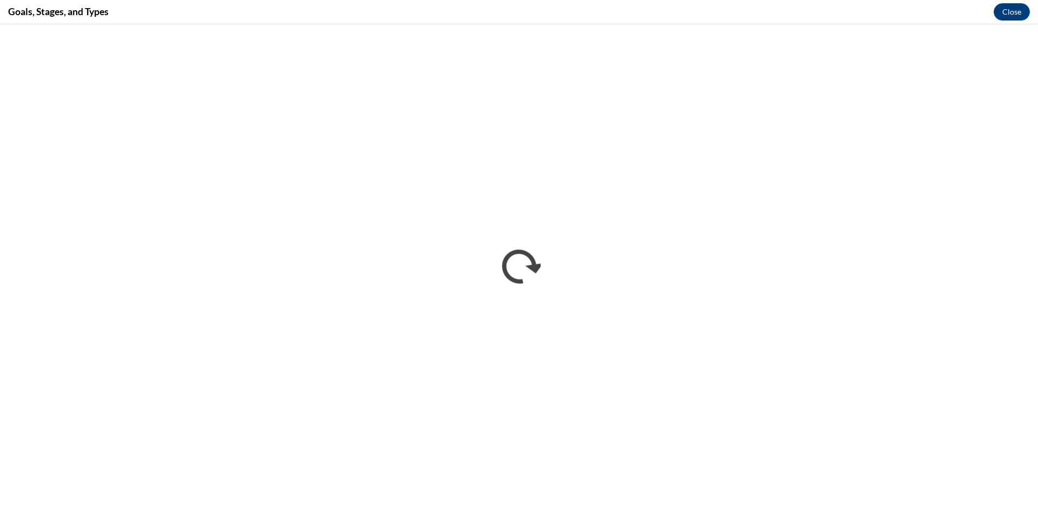
scroll to position [0, 0]
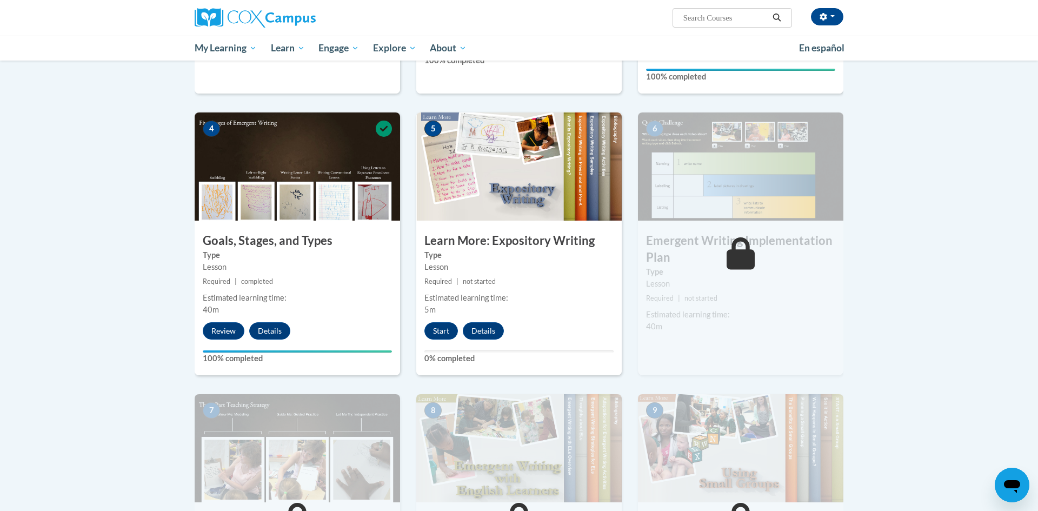
scroll to position [519, 0]
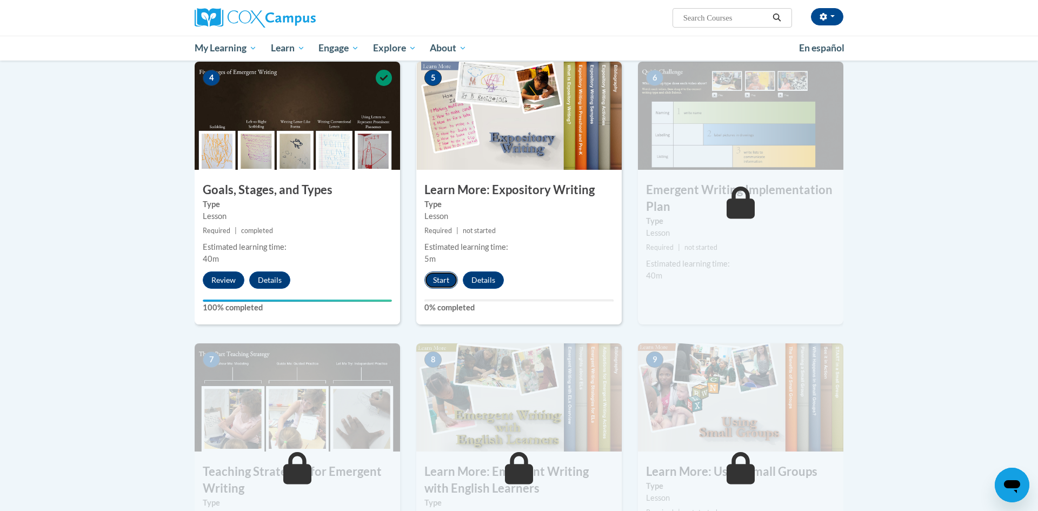
click at [436, 271] on button "Start" at bounding box center [442, 279] width 34 height 17
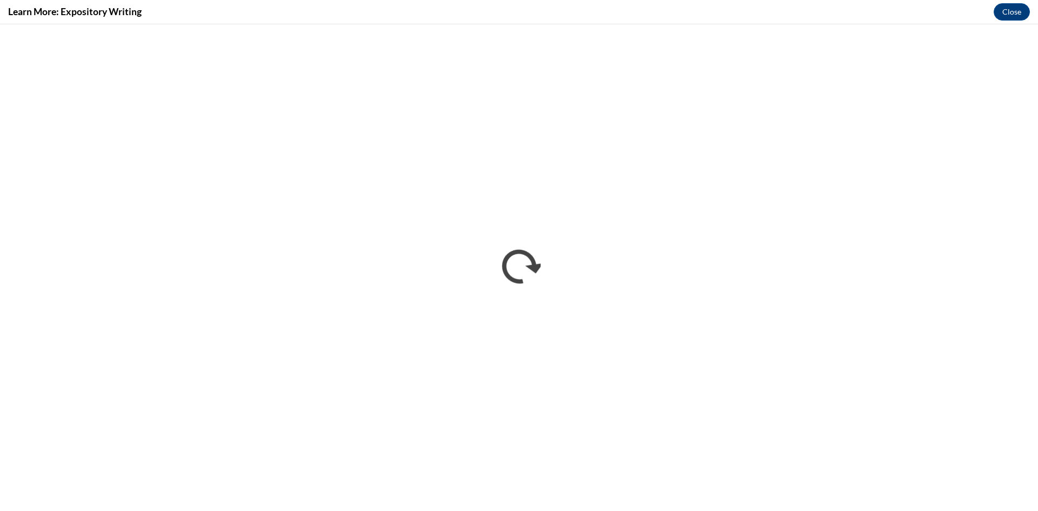
scroll to position [0, 0]
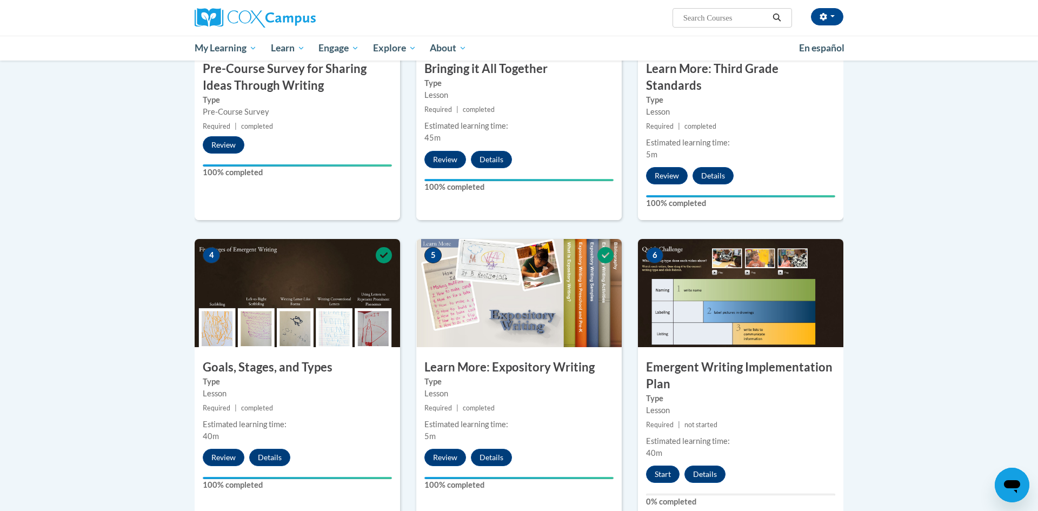
scroll to position [354, 0]
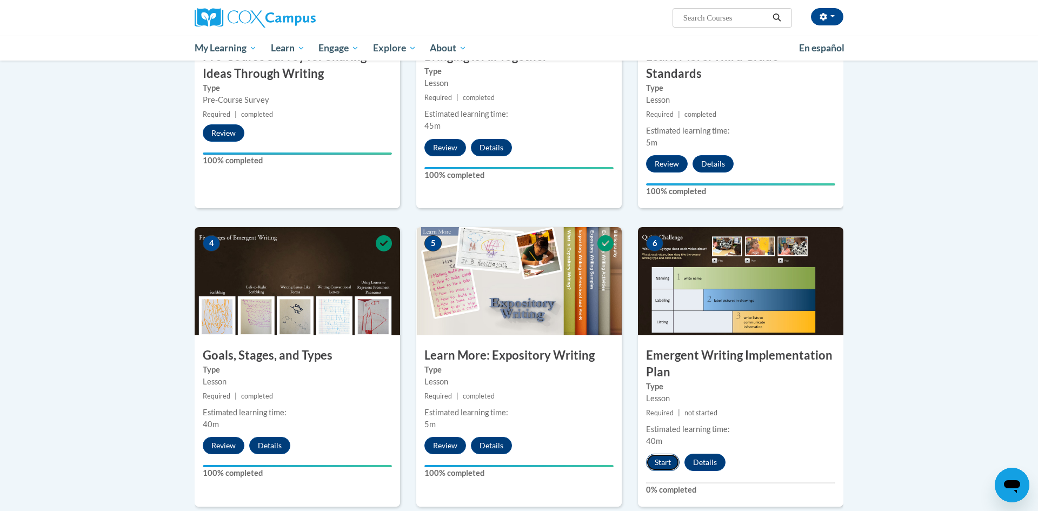
click at [665, 454] on button "Start" at bounding box center [663, 462] width 34 height 17
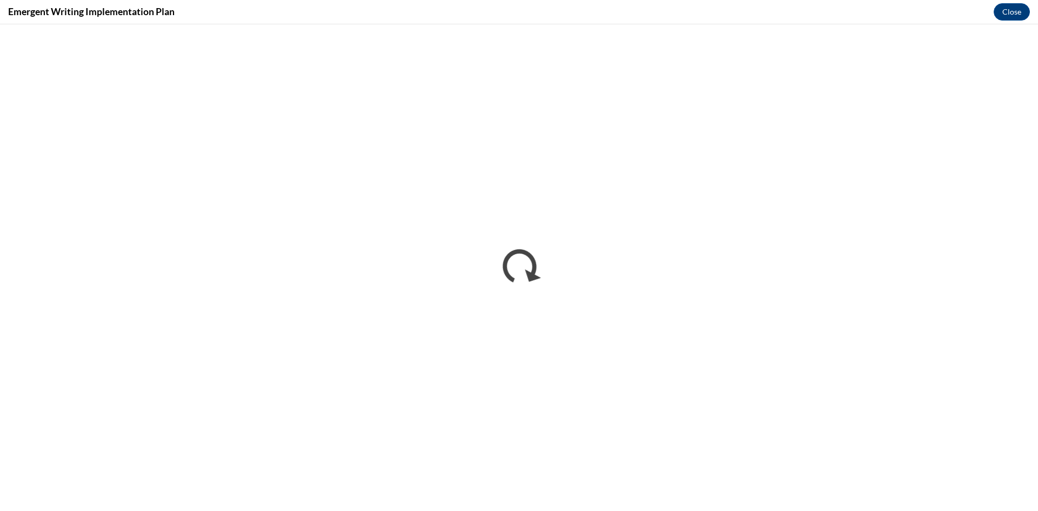
scroll to position [0, 0]
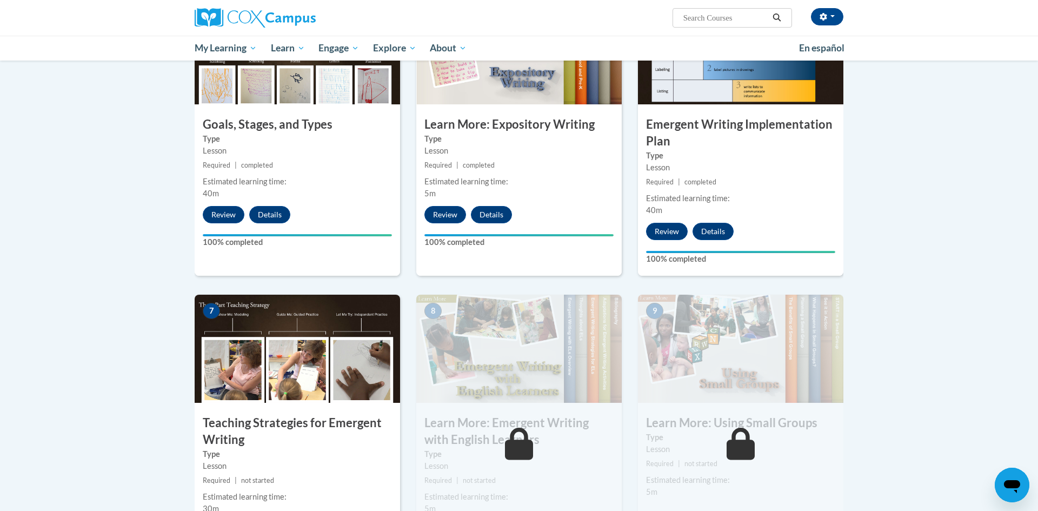
scroll to position [586, 0]
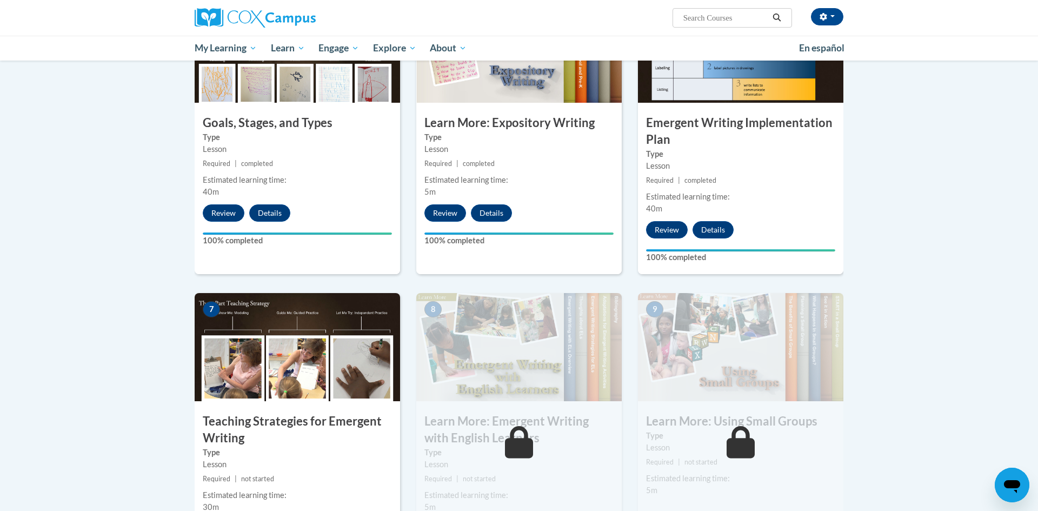
click at [534, 389] on div "8 Learn More: Emergent Writing with English Learners Type Lesson Required | not…" at bounding box center [519, 433] width 206 height 280
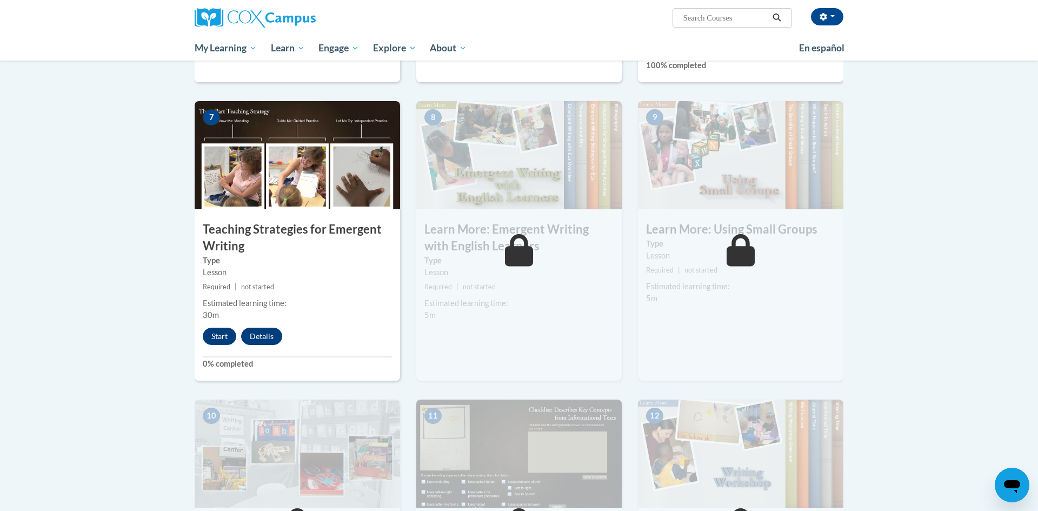
scroll to position [777, 0]
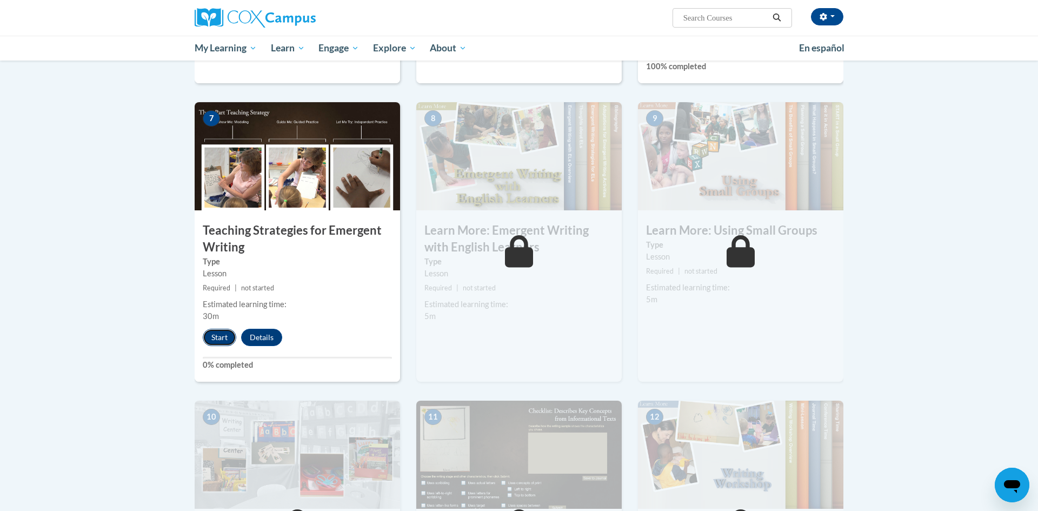
click at [222, 329] on button "Start" at bounding box center [220, 337] width 34 height 17
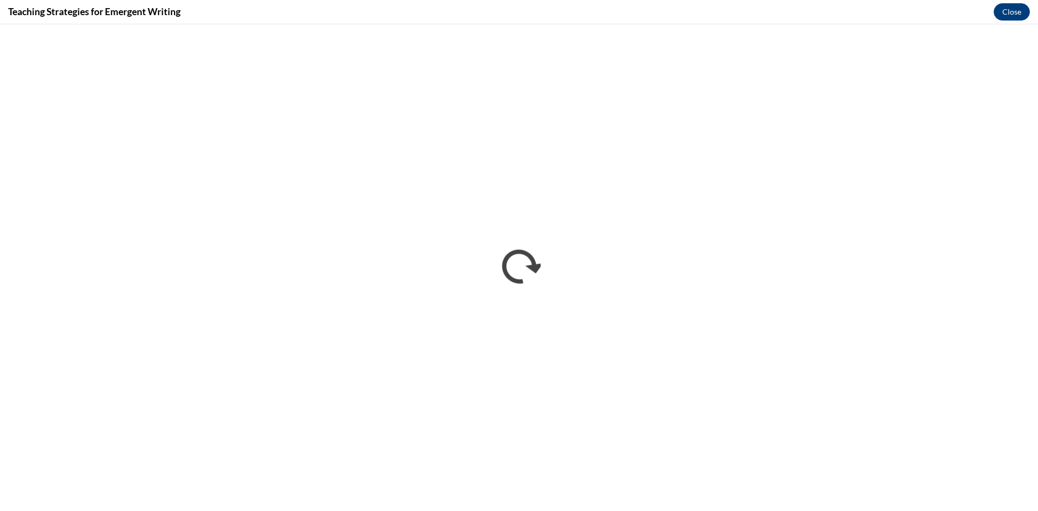
scroll to position [0, 0]
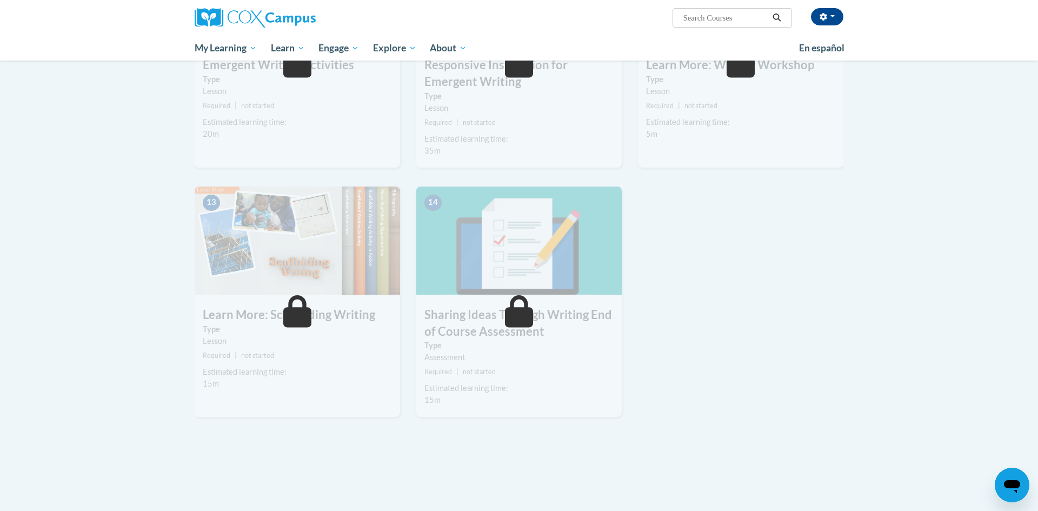
scroll to position [1019, 0]
